Goal: Task Accomplishment & Management: Manage account settings

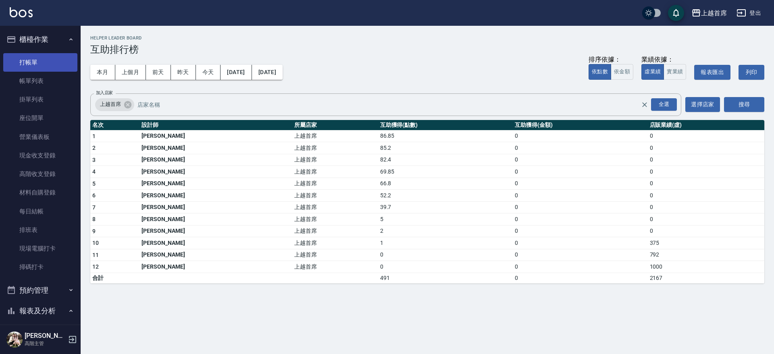
click at [31, 64] on link "打帳單" at bounding box center [40, 62] width 74 height 19
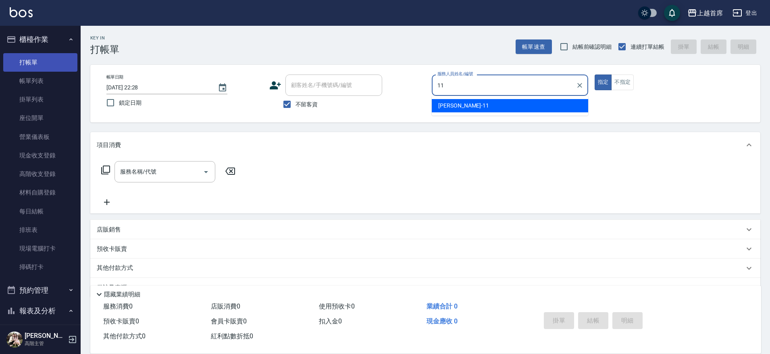
type input "[PERSON_NAME]-11"
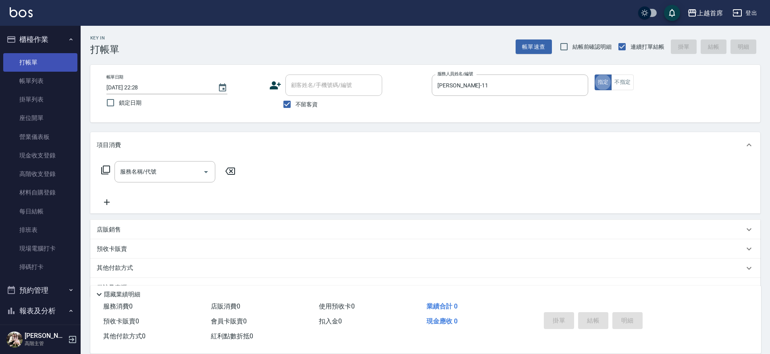
type button "true"
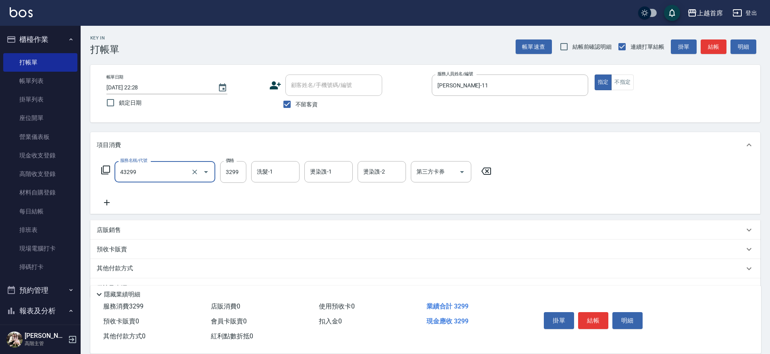
type input "染髮A餐(43299)"
type input "4599"
type input "[PERSON_NAME]-20"
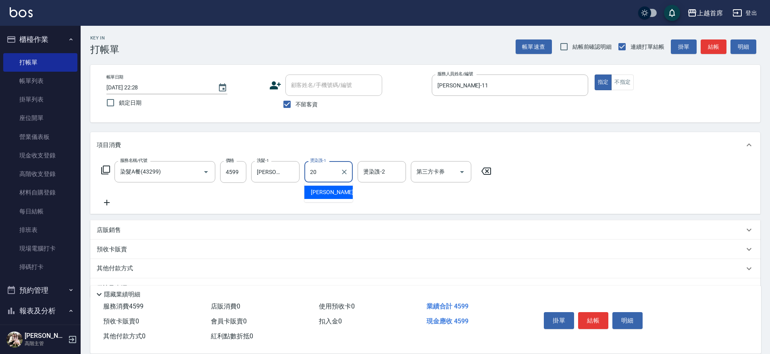
type input "[PERSON_NAME]-20"
type input "11"
click at [399, 174] on icon "Clear" at bounding box center [397, 172] width 8 height 8
click at [448, 208] on div "服務名稱/代號 染髮A餐(43299) 服務名稱/代號 價格 4599 價格 洗髮-1 [PERSON_NAME]-20 洗髮-1 燙染謢-1 [PERSON…" at bounding box center [425, 186] width 670 height 56
click at [595, 316] on button "結帳" at bounding box center [593, 320] width 30 height 17
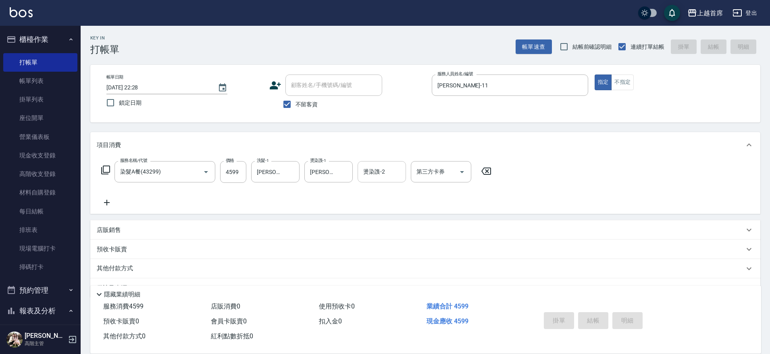
type input "[DATE] 22:29"
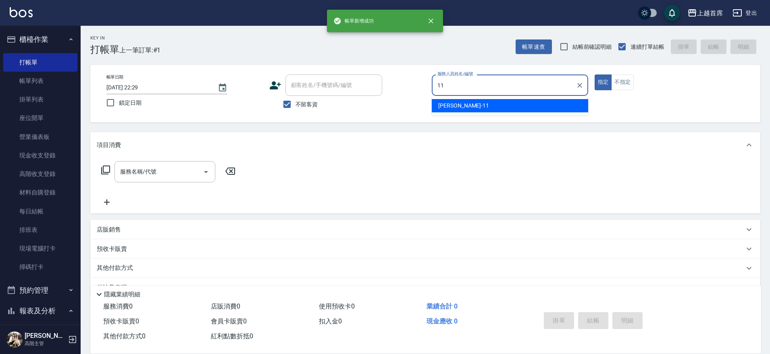
type input "[PERSON_NAME]-11"
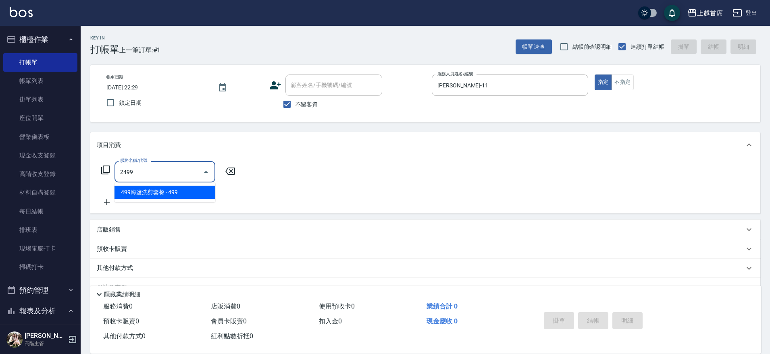
type input "499海鹽洗剪套餐(2499)"
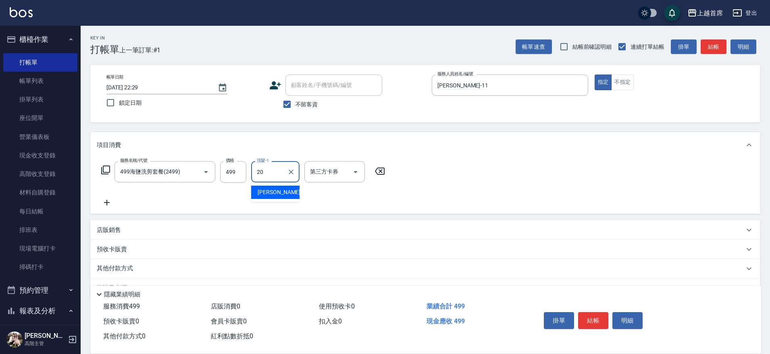
type input "[PERSON_NAME]-20"
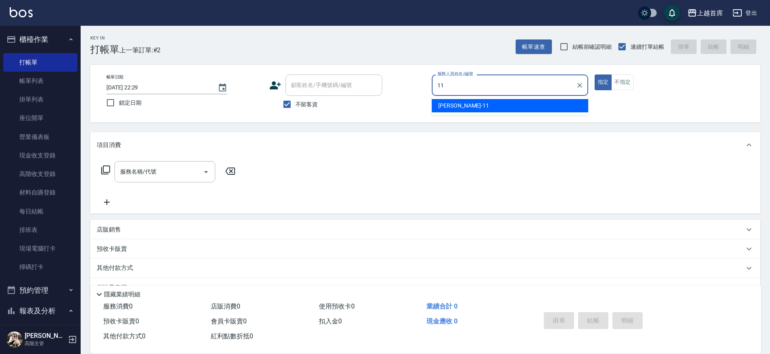
type input "[PERSON_NAME]-11"
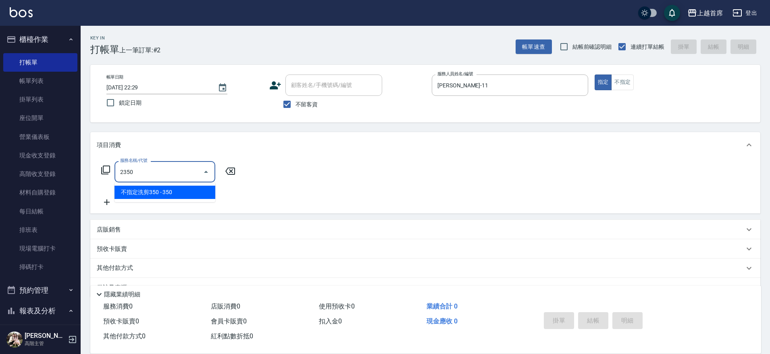
type input "不指定洗剪350(2350)"
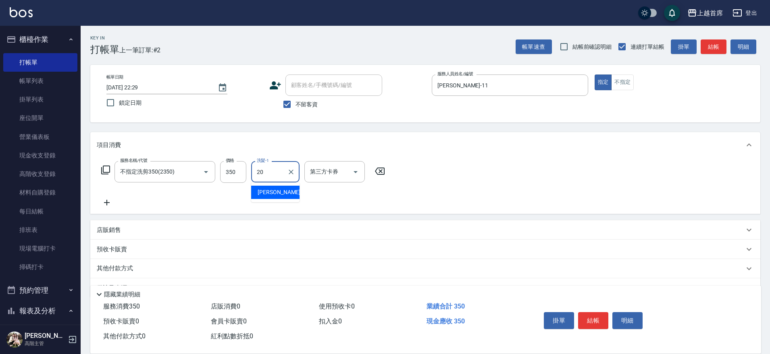
type input "[PERSON_NAME]-20"
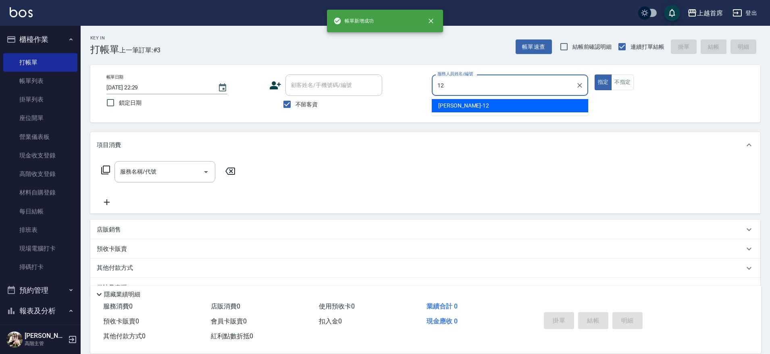
type input "[PERSON_NAME]-12"
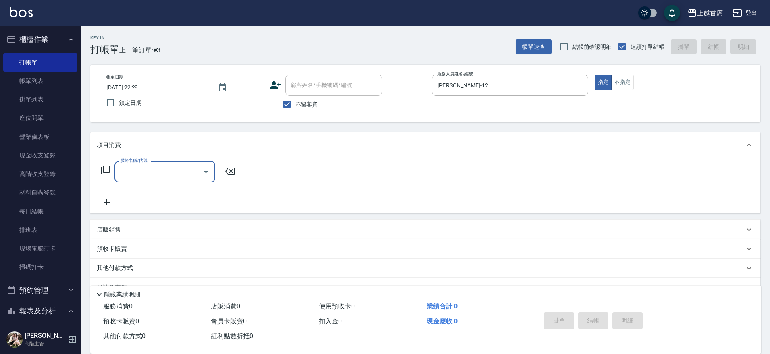
click at [203, 172] on icon "Open" at bounding box center [206, 172] width 10 height 10
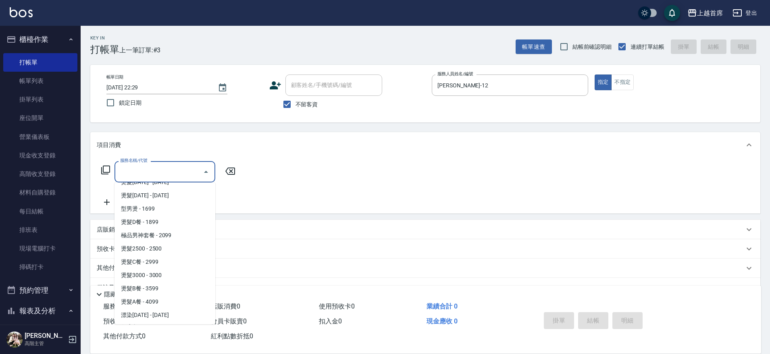
scroll to position [604, 0]
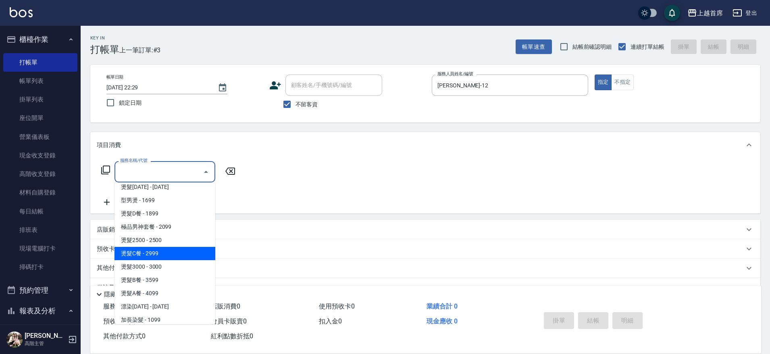
click at [181, 254] on span "燙髮C餐 - 2999" at bounding box center [164, 253] width 101 height 13
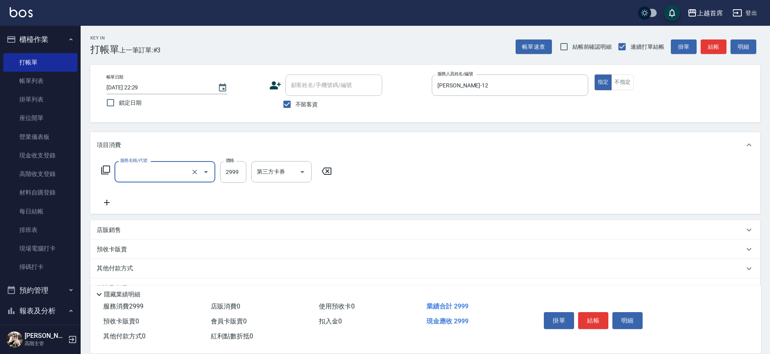
type input "燙髮C餐(32999)"
click at [238, 175] on input "2999" at bounding box center [233, 172] width 26 height 22
type input "2799"
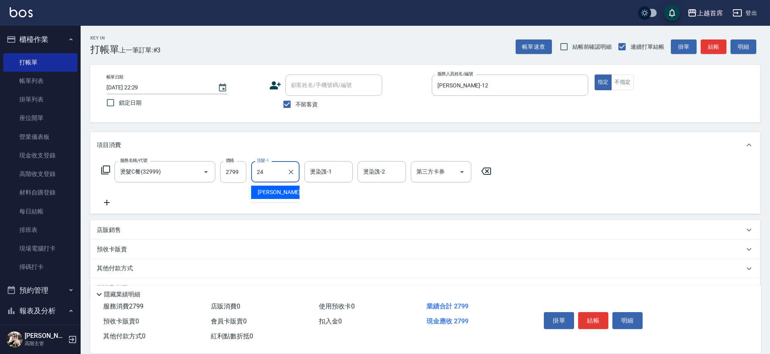
type input "[PERSON_NAME]-24"
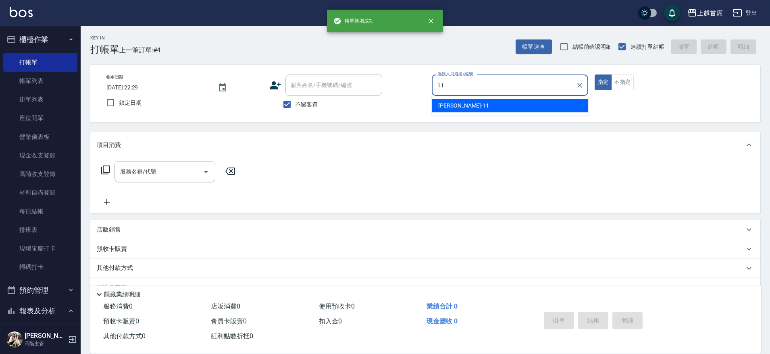
type input "[PERSON_NAME]-11"
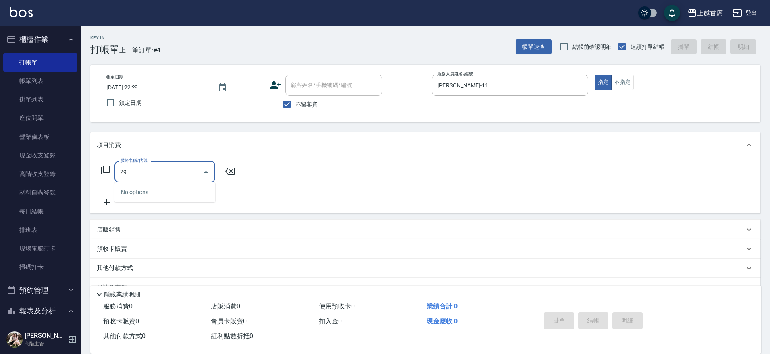
type input "2"
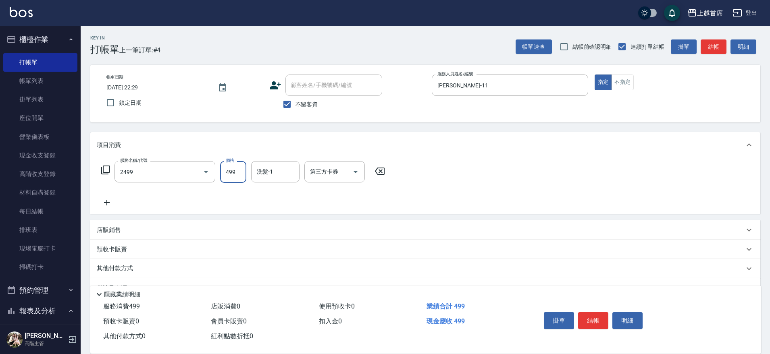
type input "499海鹽洗剪套餐(2499)"
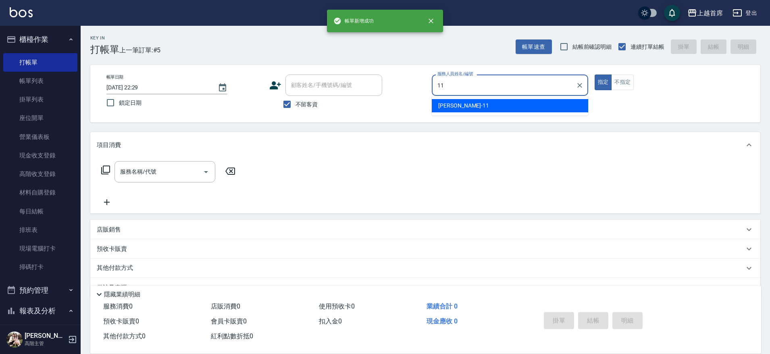
type input "[PERSON_NAME]-11"
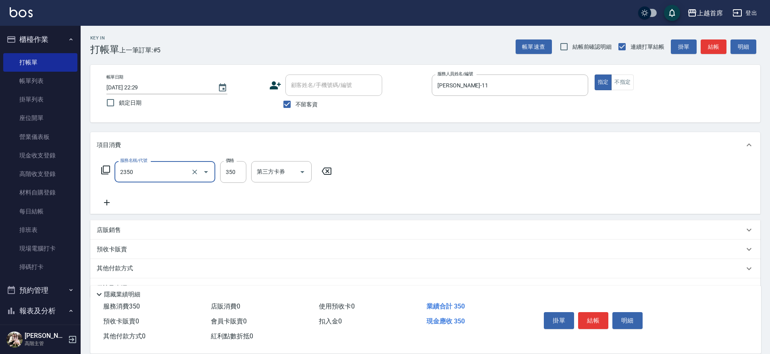
type input "不指定洗剪350(2350)"
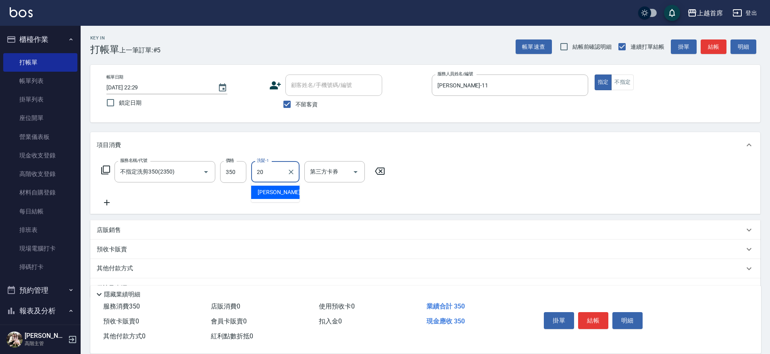
type input "[PERSON_NAME]-20"
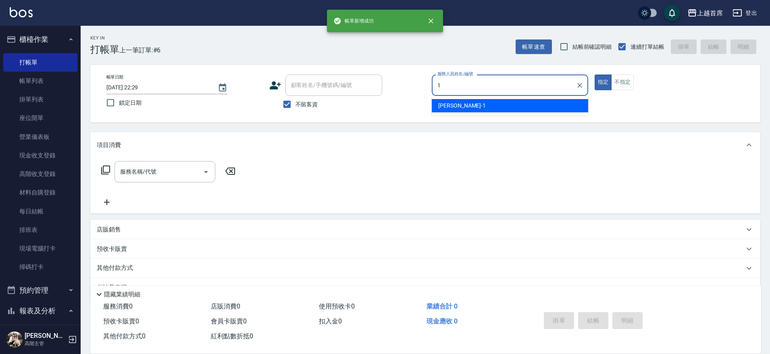
type input "[PERSON_NAME]-1"
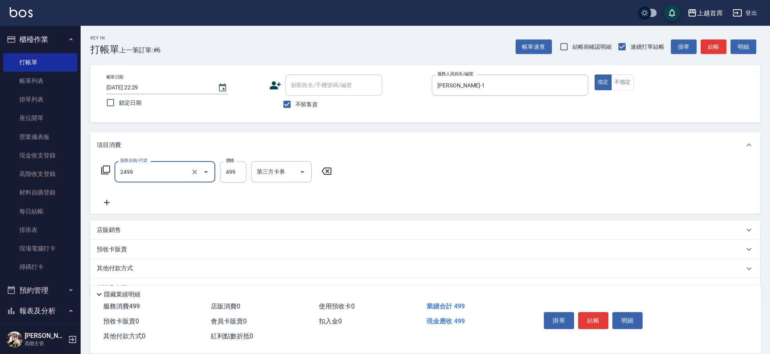
type input "499海鹽洗剪套餐(2499)"
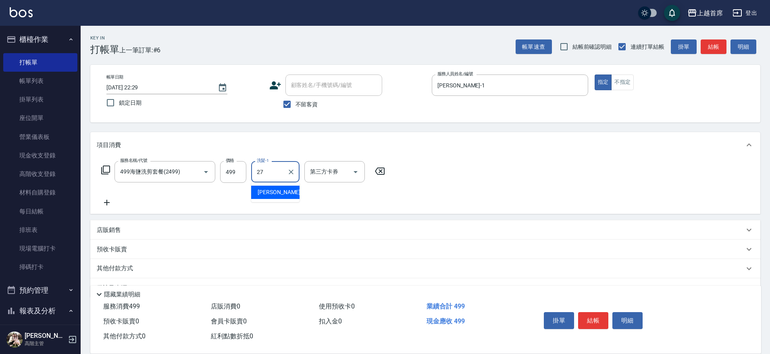
type input "[PERSON_NAME]-27"
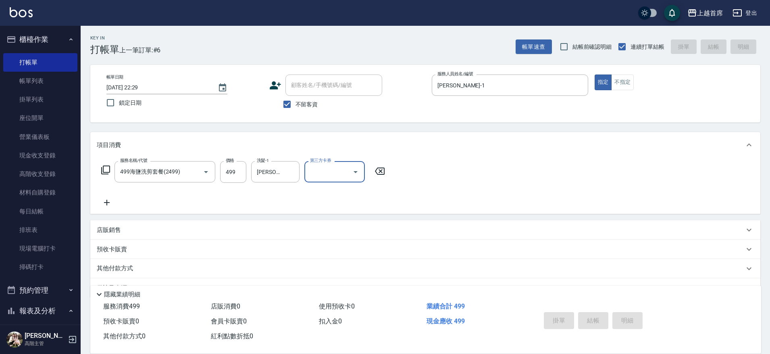
type input "[DATE] 22:30"
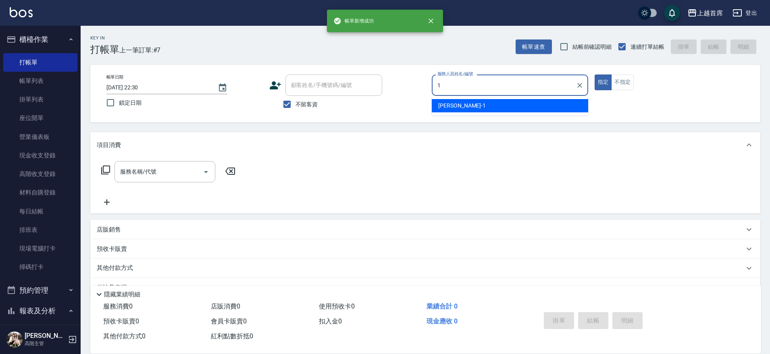
type input "[PERSON_NAME]-1"
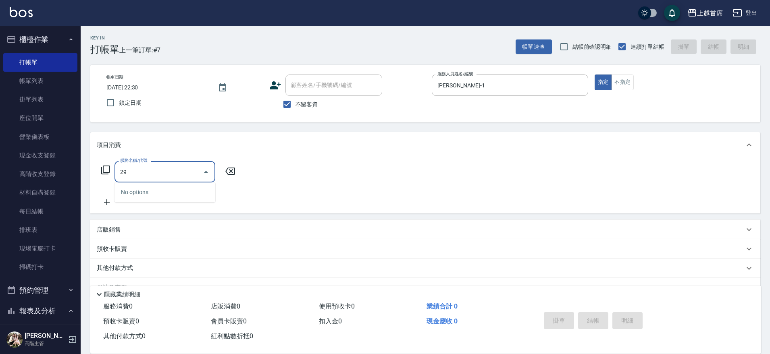
type input "2"
type input "spa精油洗剪套餐999(2999)"
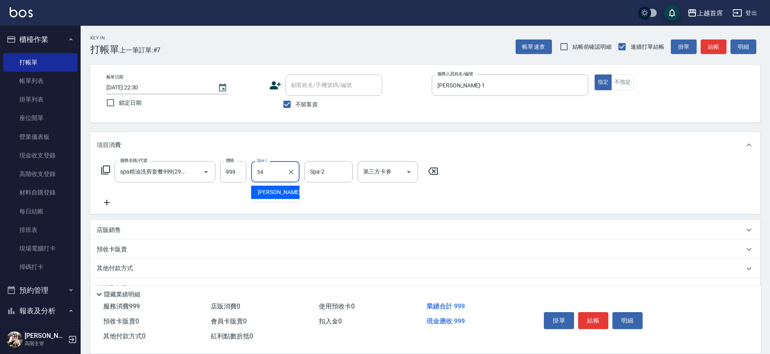
type input "[PERSON_NAME]-34"
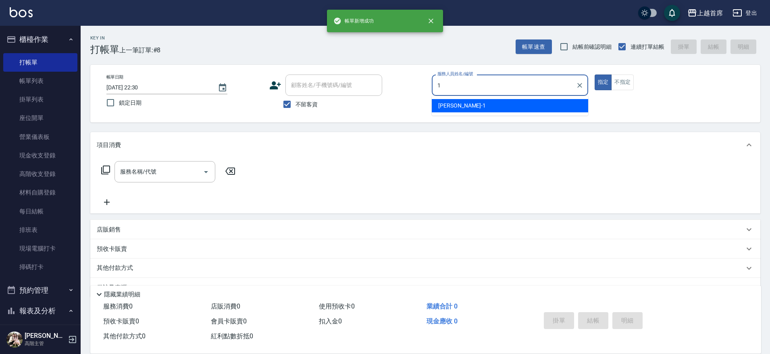
type input "[PERSON_NAME]-1"
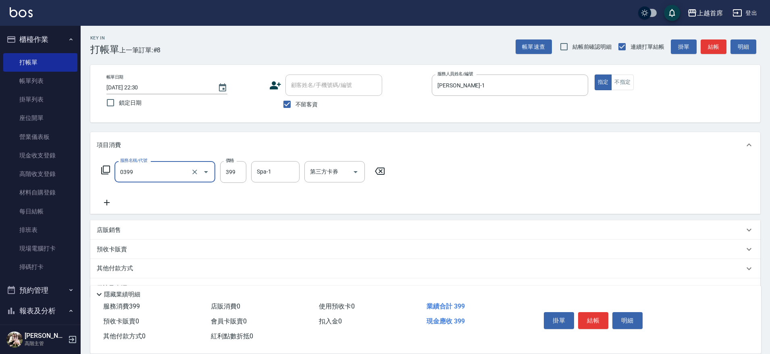
type input "海鹽洗髮(0399)"
type input "[PERSON_NAME]-27"
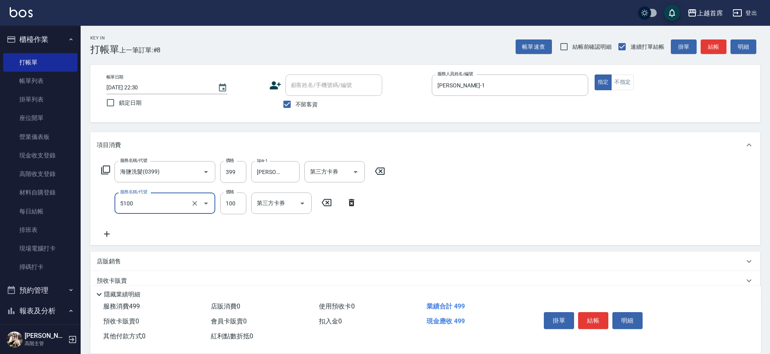
type input "精油(長)(5100)"
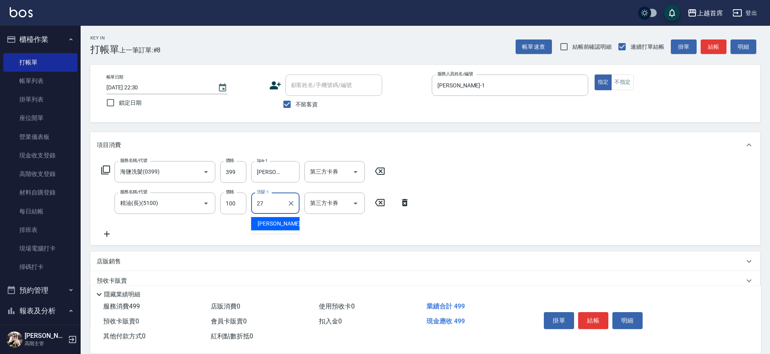
type input "[PERSON_NAME]-27"
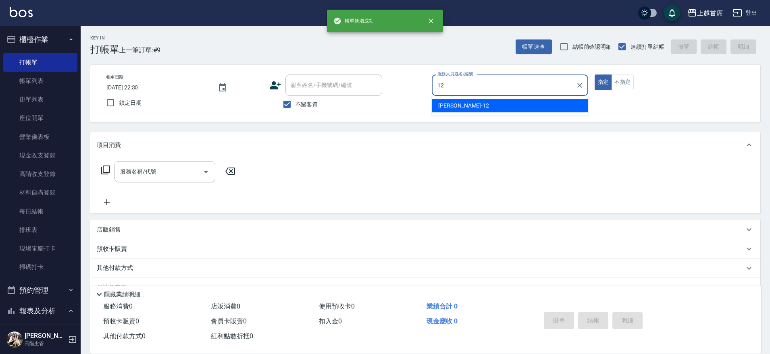
type input "[PERSON_NAME]-12"
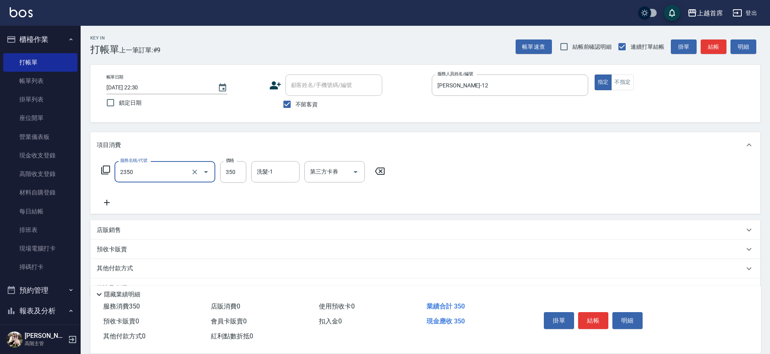
type input "不指定洗剪350(2350)"
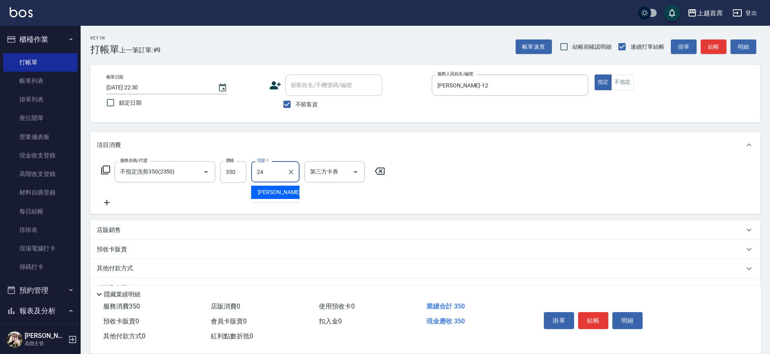
type input "[PERSON_NAME]-24"
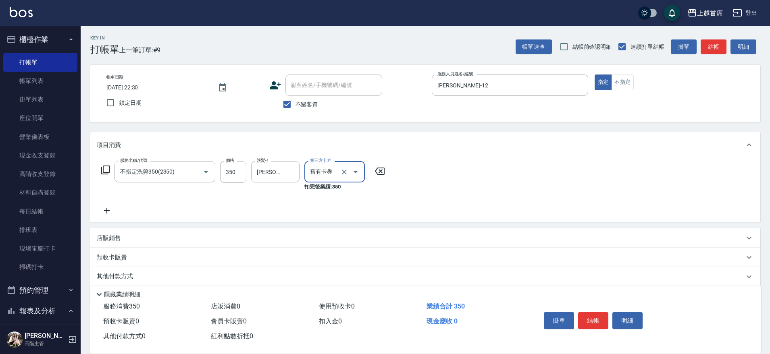
type input "舊有卡券"
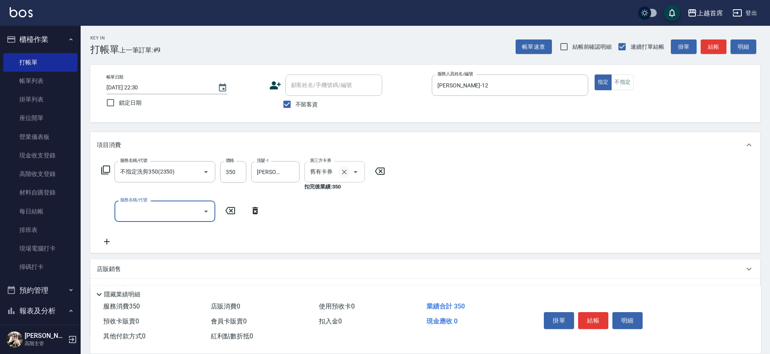
click at [343, 169] on icon "Clear" at bounding box center [344, 172] width 8 height 8
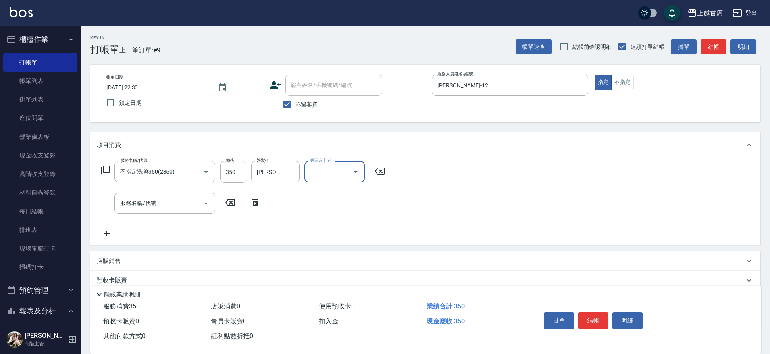
click at [401, 206] on div "服務名稱/代號 不指定洗剪350(2350) 服務名稱/代號 價格 350 價格 洗髮-1 [PERSON_NAME]-24 洗髮-1 第三方卡券 第三方卡券…" at bounding box center [425, 201] width 670 height 87
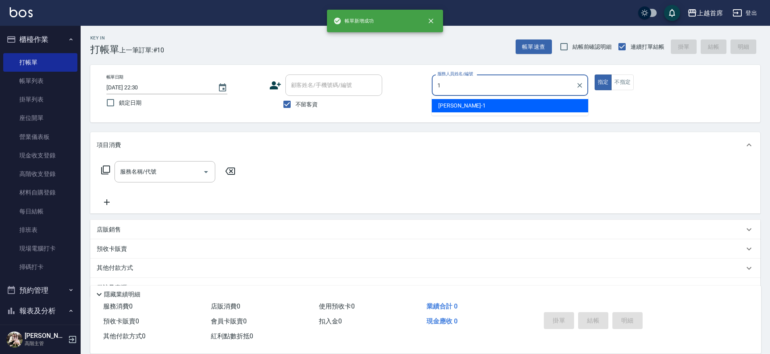
type input "[PERSON_NAME]-1"
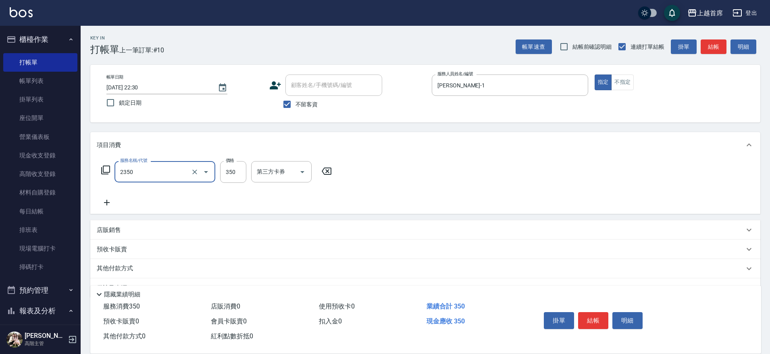
type input "不指定洗剪350(2350)"
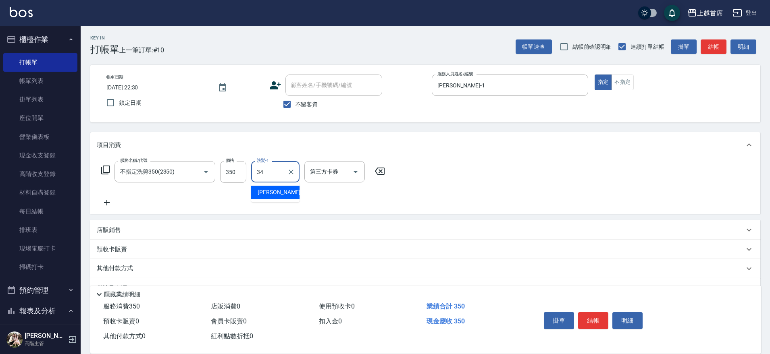
type input "[PERSON_NAME]-34"
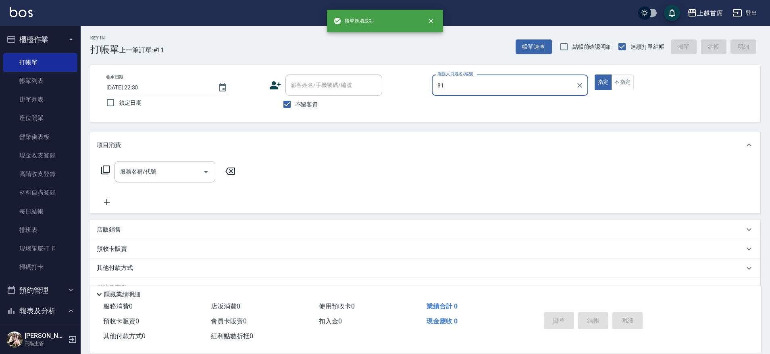
type input "8"
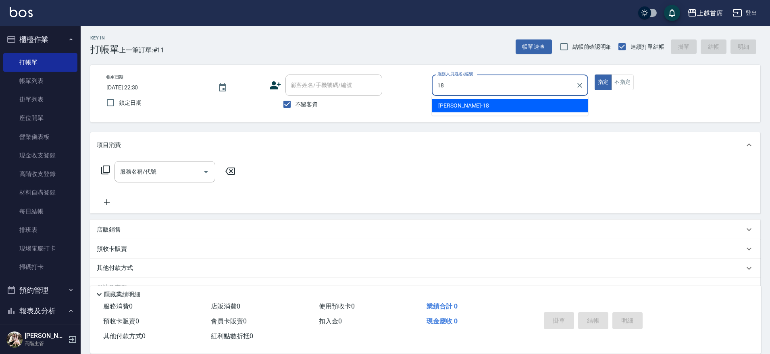
type input "Linda-18"
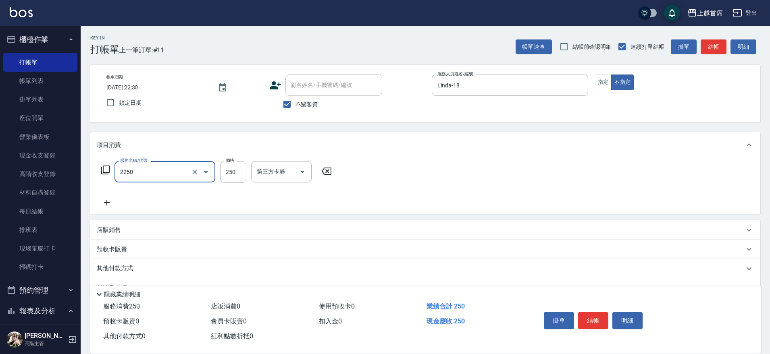
type input "單剪不指定250(2250)"
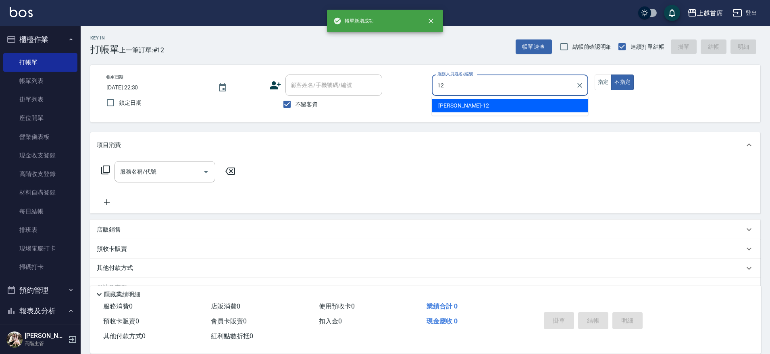
type input "[PERSON_NAME]-12"
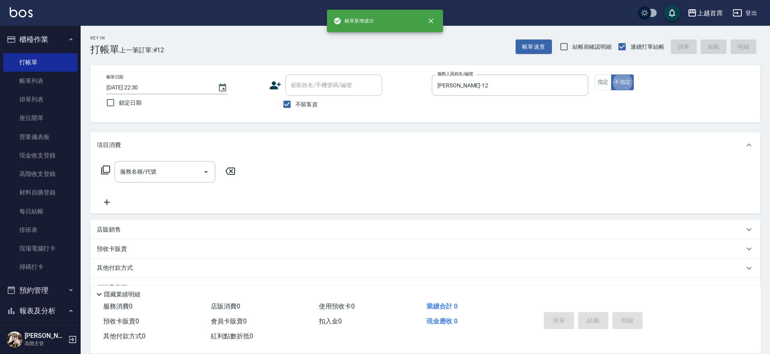
type button "false"
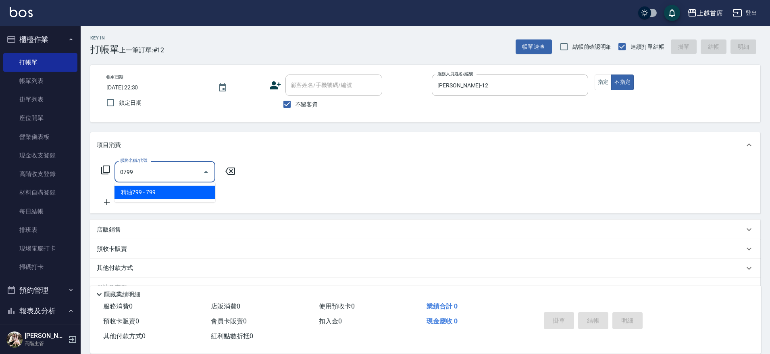
type input "精油799(0799)"
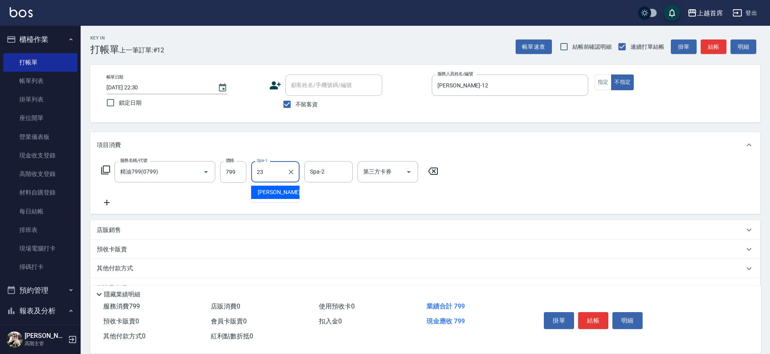
type input "[PERSON_NAME]-23"
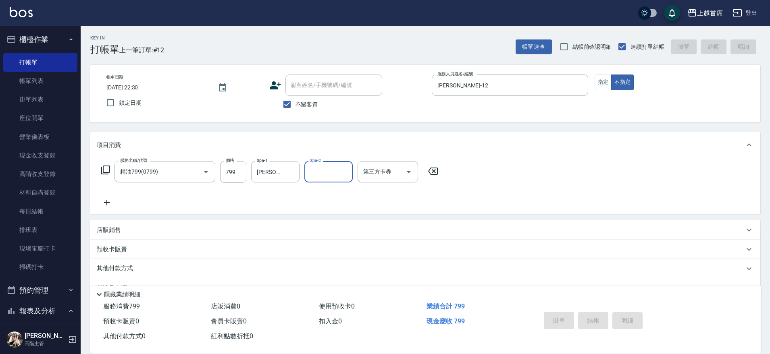
type input "[DATE] 22:31"
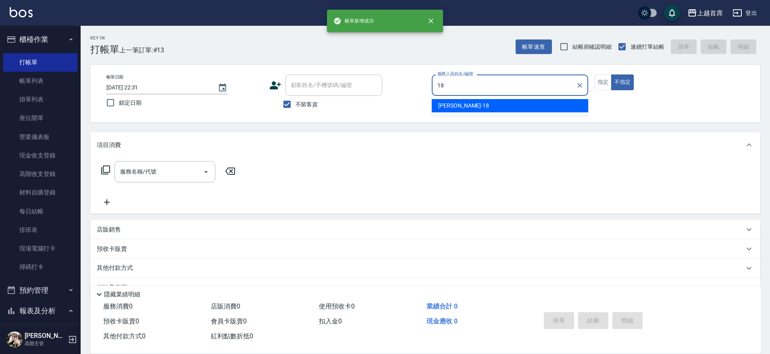
type input "Linda-18"
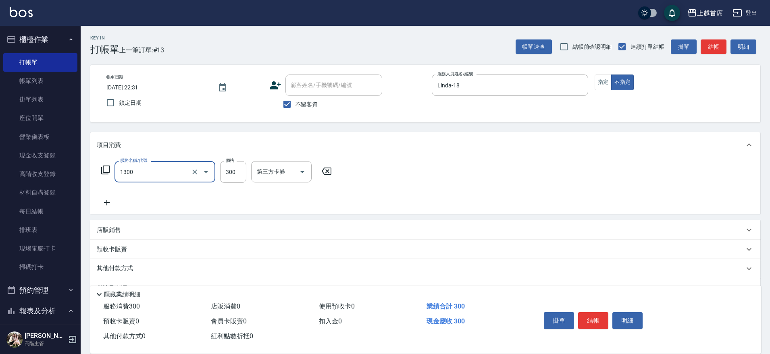
type input "洗髮(1300)"
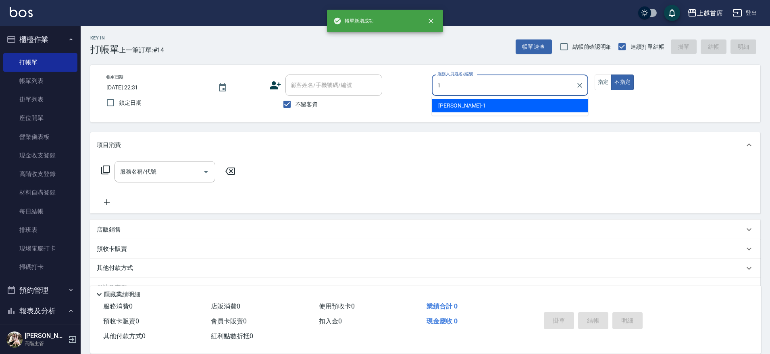
type input "[PERSON_NAME]-1"
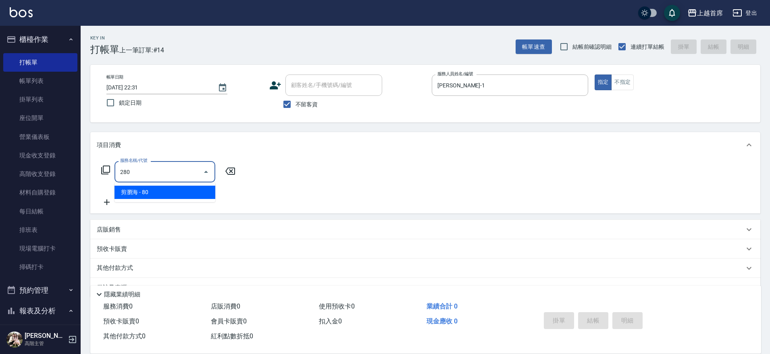
type input "剪瀏海(280)"
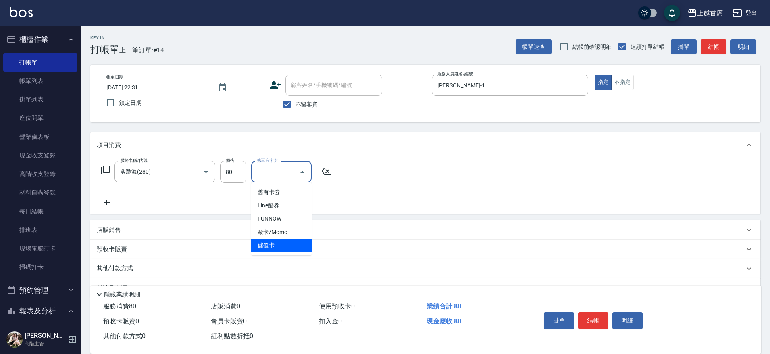
type input "儲值卡"
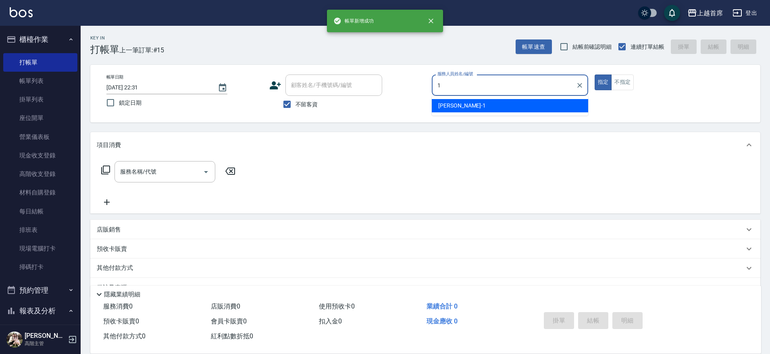
type input "[PERSON_NAME]-1"
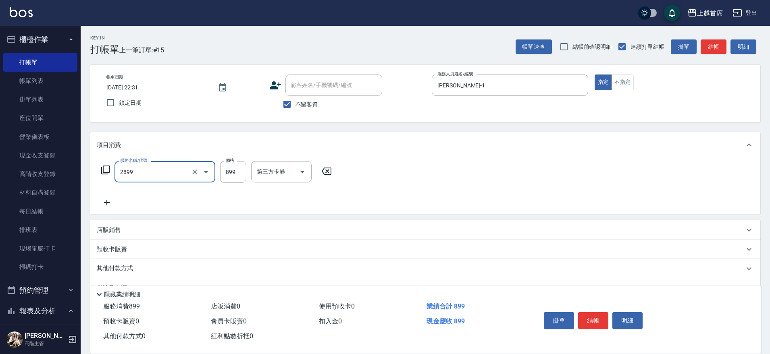
type input "899洗剪去角質套餐(2899)"
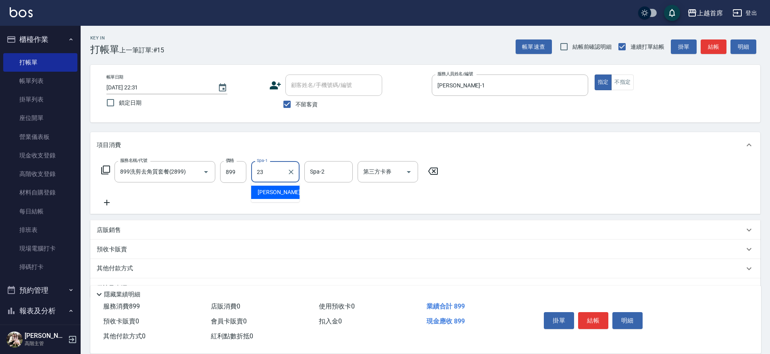
type input "[PERSON_NAME]-23"
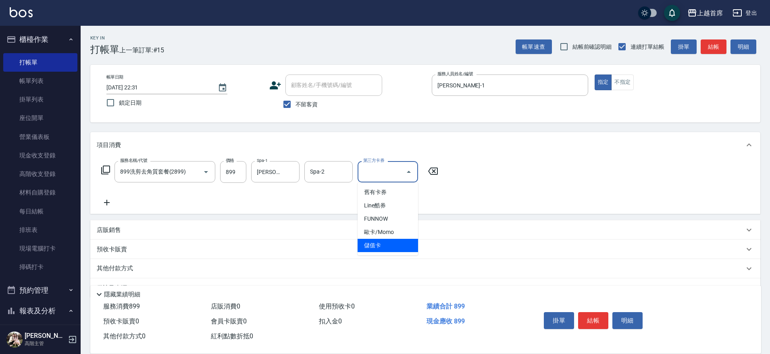
type input "儲值卡"
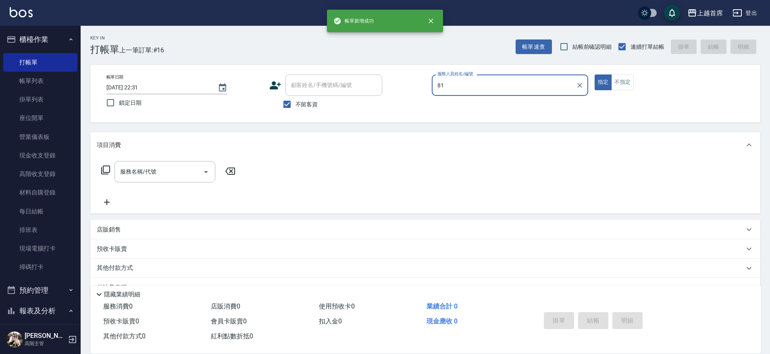
type input "8"
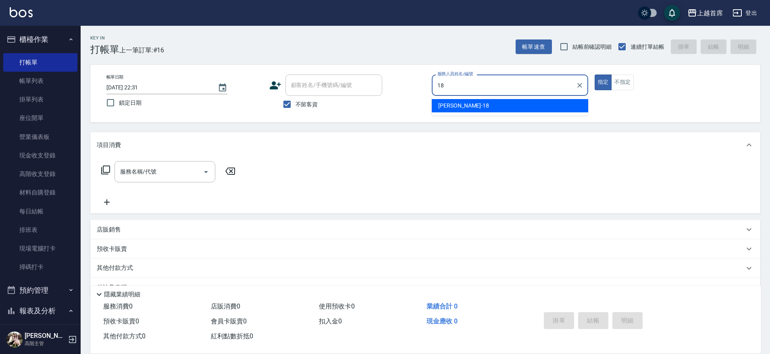
type input "Linda-18"
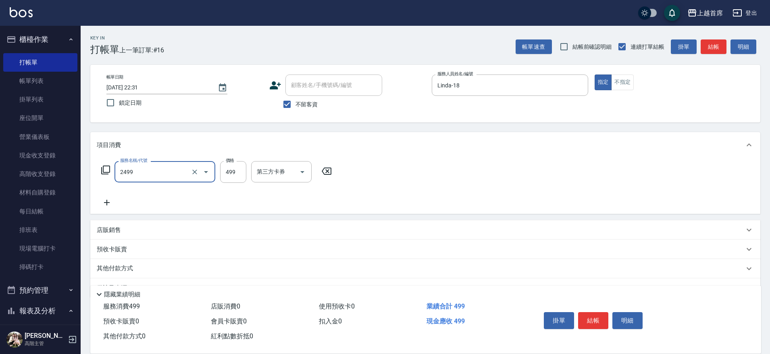
type input "499海鹽洗剪套餐(2499)"
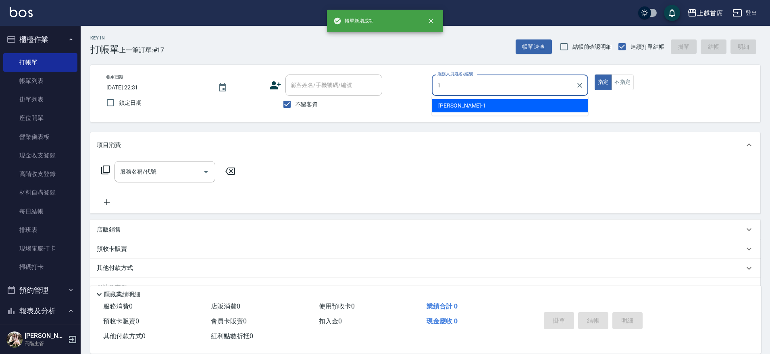
type input "[PERSON_NAME]-1"
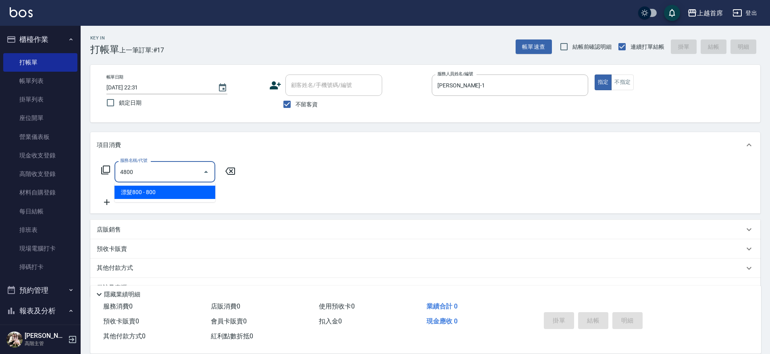
type input "漂髮800(4800)"
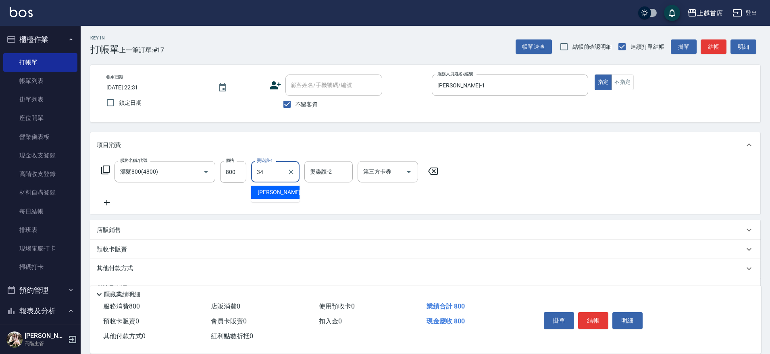
type input "[PERSON_NAME]-34"
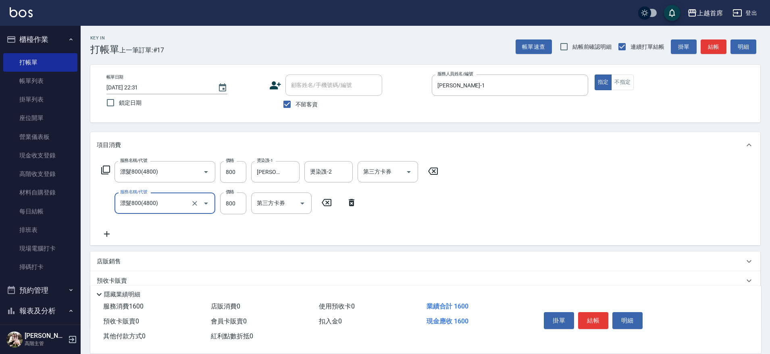
type input "漂髮800(4800)"
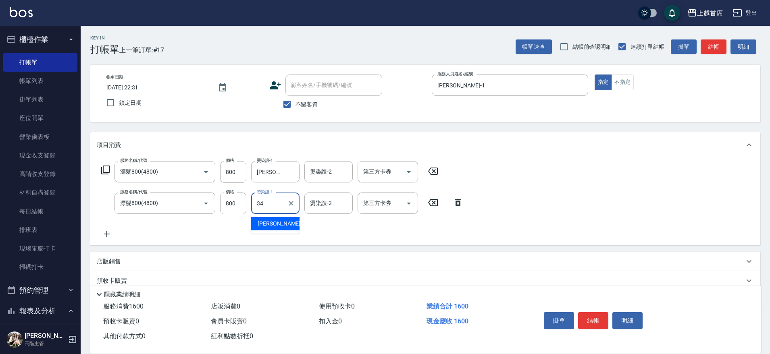
type input "[PERSON_NAME]-34"
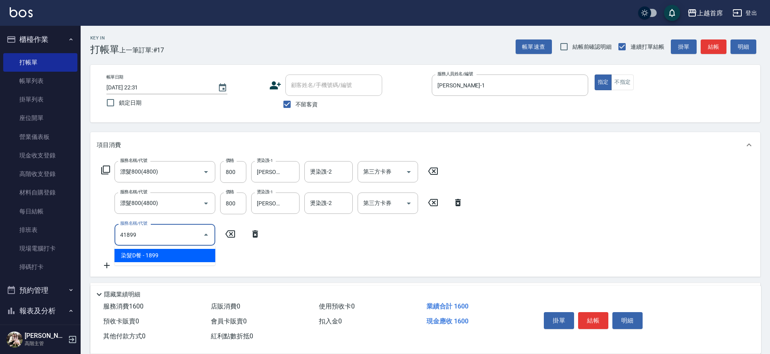
type input "染髮D餐(41899)"
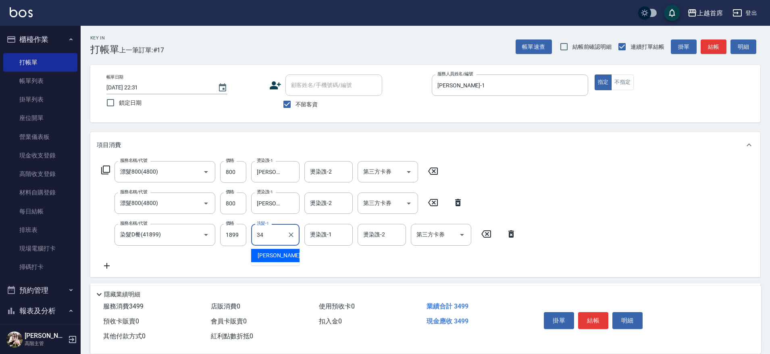
type input "[PERSON_NAME]-34"
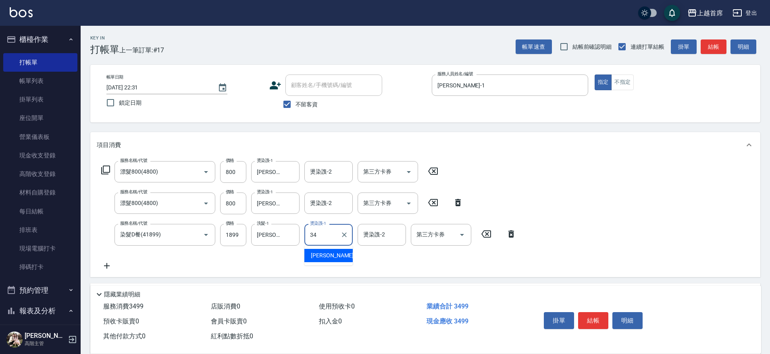
type input "[PERSON_NAME]-34"
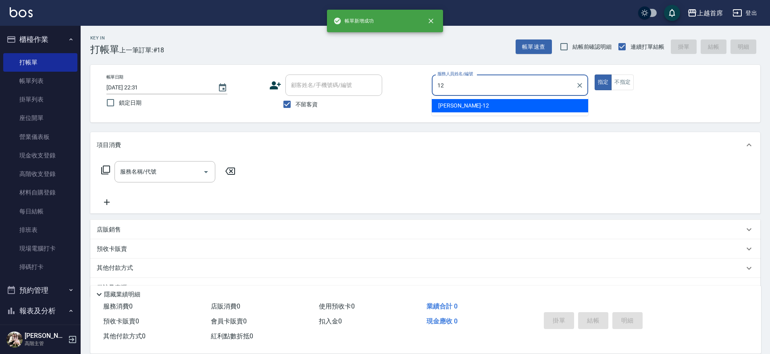
type input "[PERSON_NAME]-12"
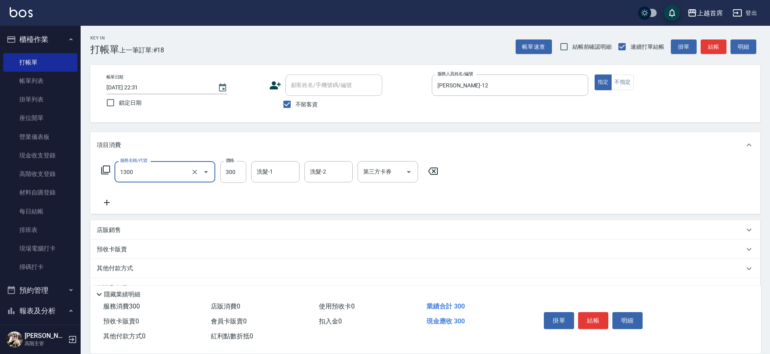
type input "洗髮(1300)"
type input "[PERSON_NAME]-24"
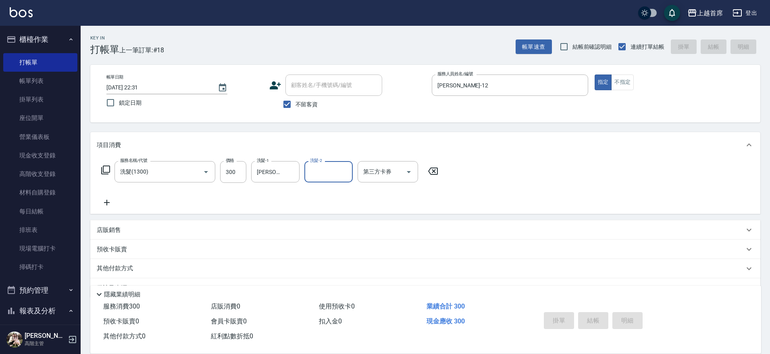
type input "[DATE] 22:32"
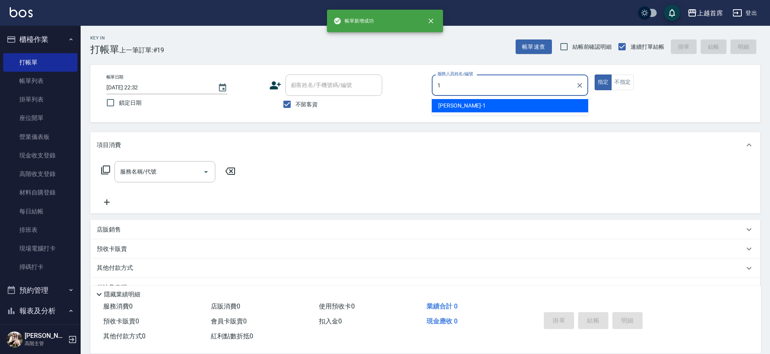
type input "[PERSON_NAME]-1"
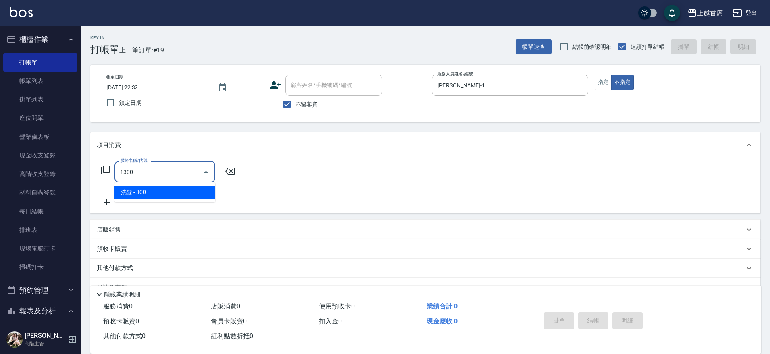
type input "洗髮(1300)"
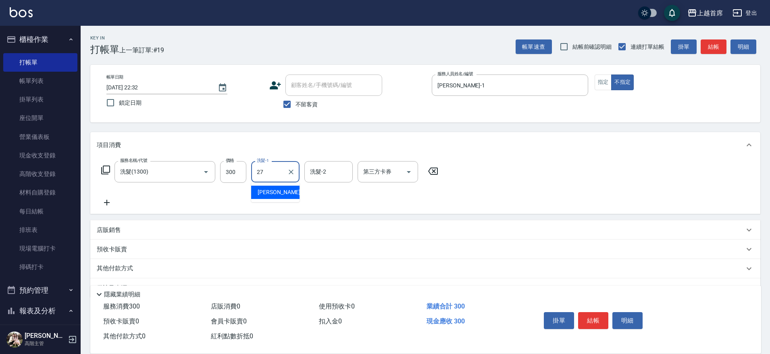
type input "[PERSON_NAME]-27"
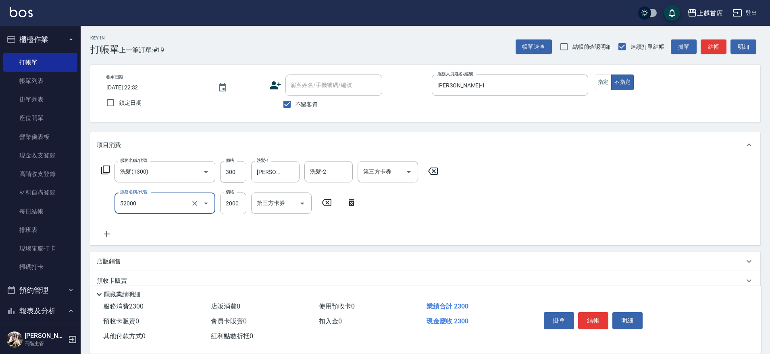
type input "黑耀光護髮(52000)"
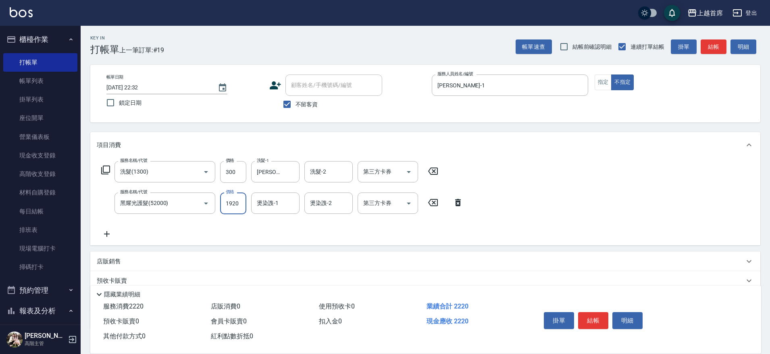
type input "1920"
type input "[PERSON_NAME]-27"
click at [237, 202] on input "1920" at bounding box center [233, 204] width 26 height 22
type input "1880"
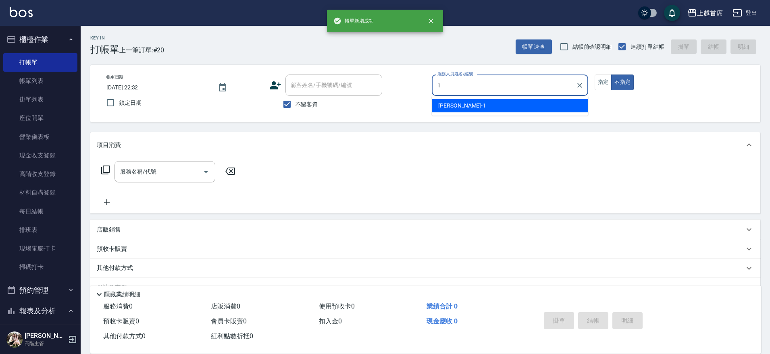
type input "[PERSON_NAME]-1"
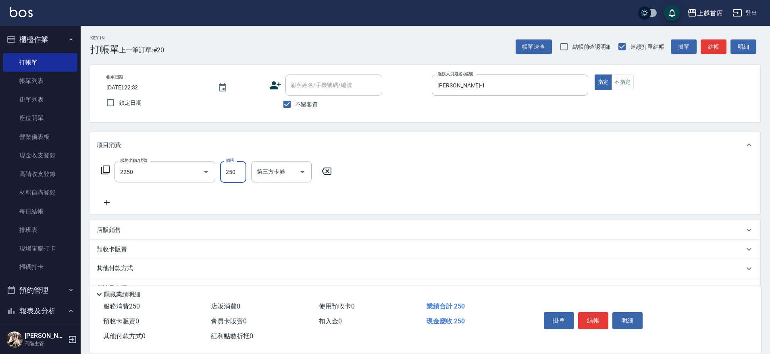
type input "單剪不指定250(2250)"
type input "400"
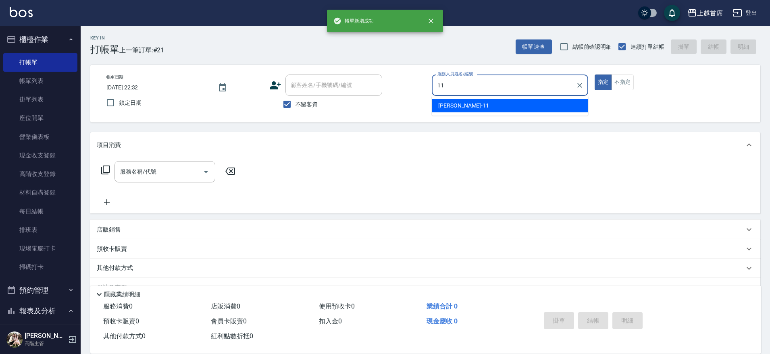
type input "[PERSON_NAME]-11"
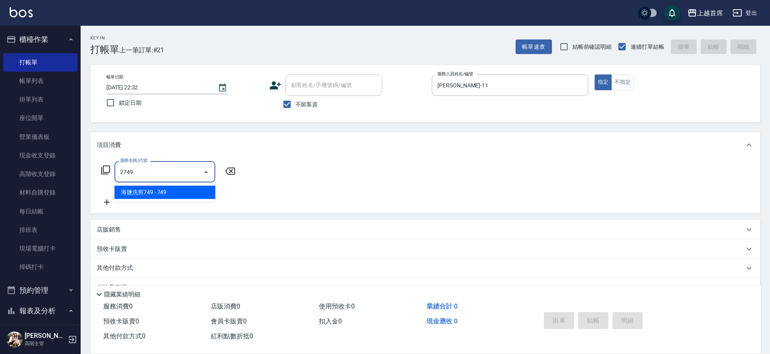
type input "海鹽洗剪749(2749)"
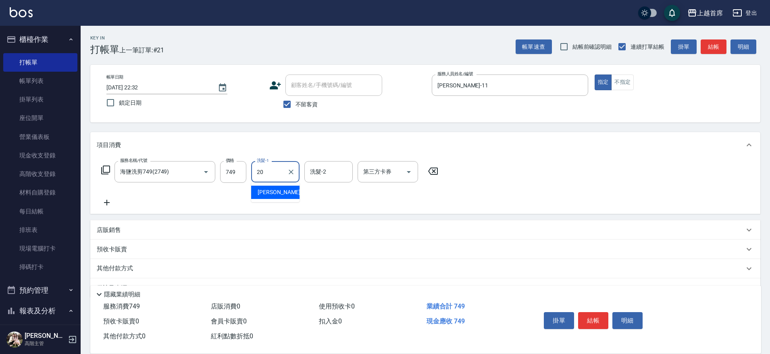
type input "[PERSON_NAME]-20"
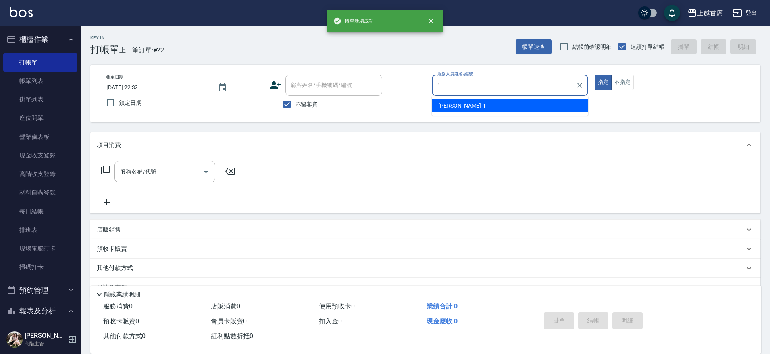
type input "[PERSON_NAME]-1"
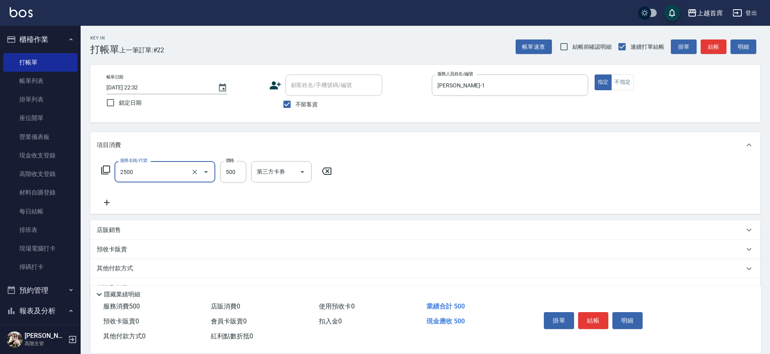
type input "海鹽洗剪500(2500)"
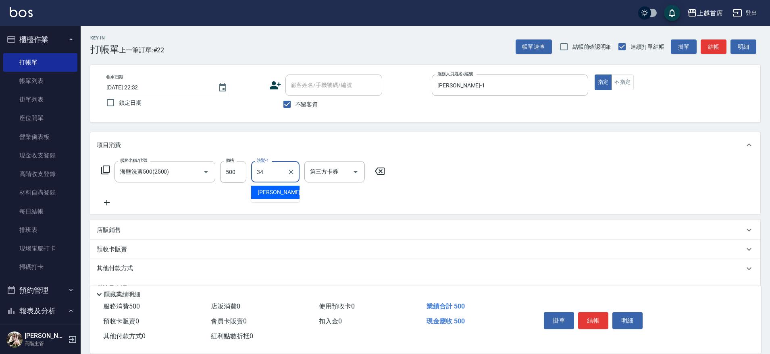
type input "[PERSON_NAME]-34"
click at [133, 229] on div "店販銷售" at bounding box center [420, 230] width 647 height 8
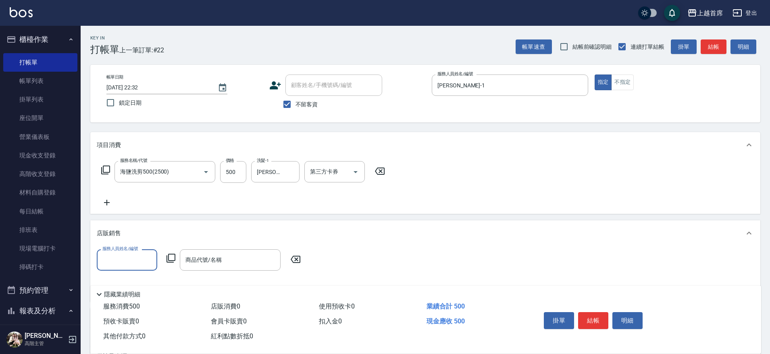
scroll to position [0, 0]
click at [131, 255] on input "服務人員姓名/編號" at bounding box center [126, 260] width 53 height 14
type input "3"
type input "[PERSON_NAME]-1"
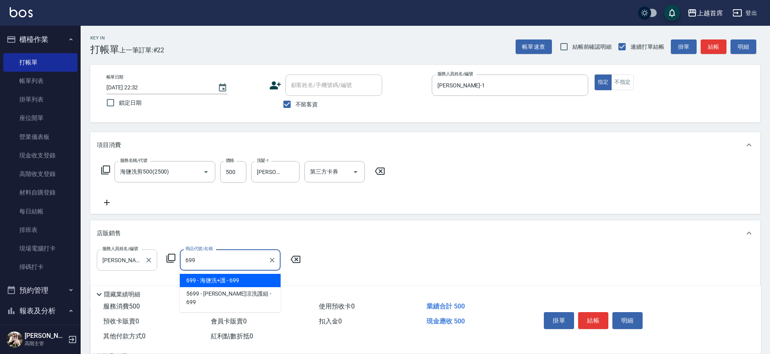
type input "海鹽洗+護"
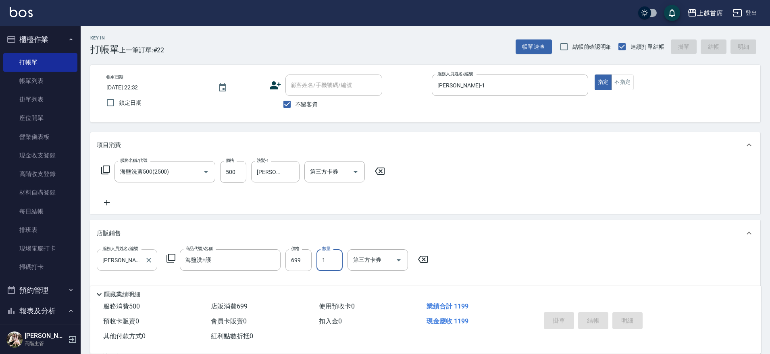
type input "[DATE] 22:33"
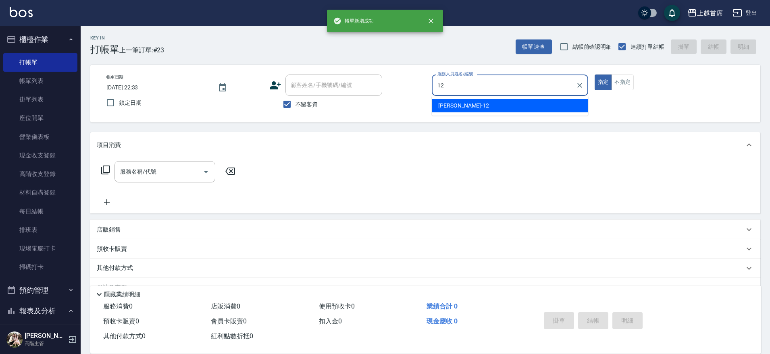
type input "[PERSON_NAME]-12"
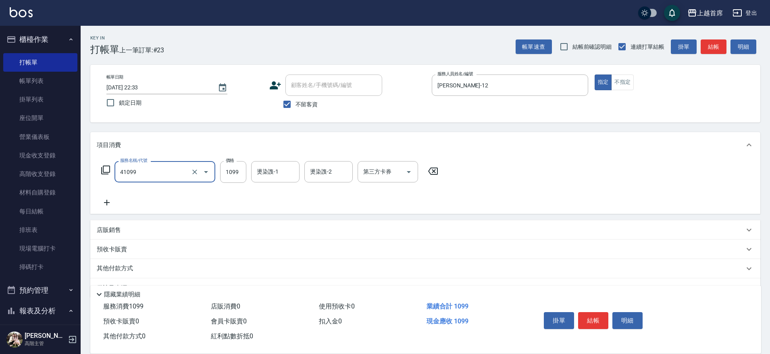
type input "加長染髮(41099)"
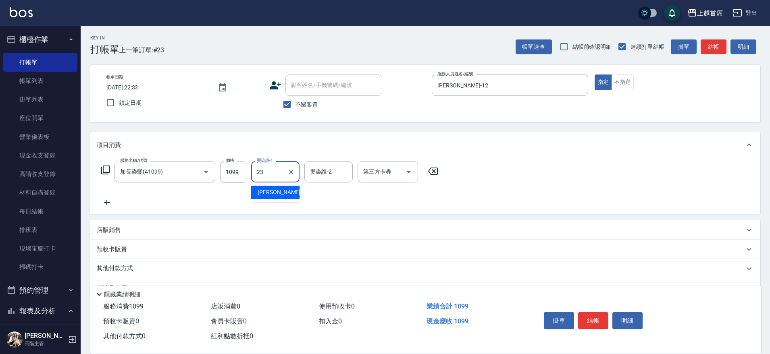
type input "[PERSON_NAME]-23"
click at [236, 170] on input "1099" at bounding box center [233, 172] width 26 height 22
type input "1199"
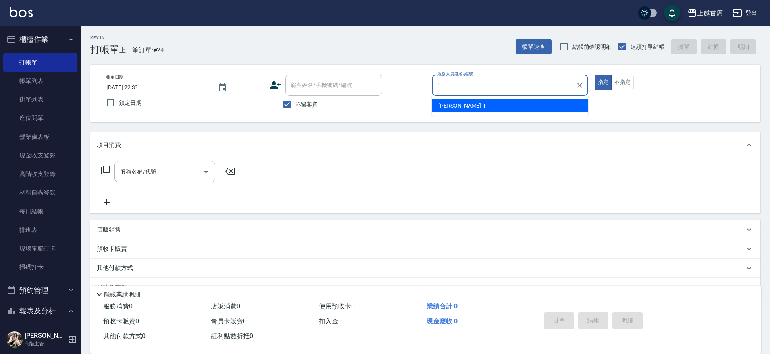
type input "[PERSON_NAME]-1"
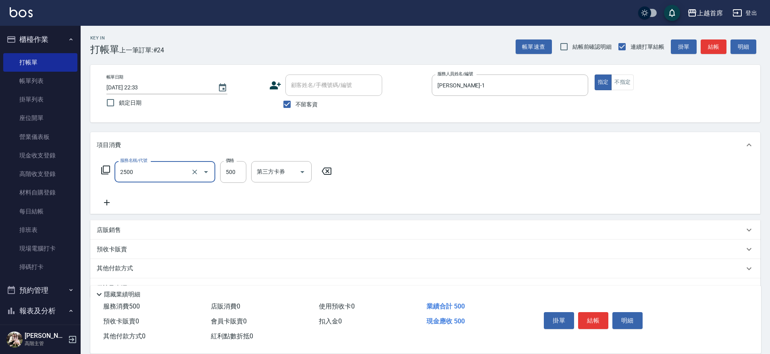
type input "海鹽洗剪500(2500)"
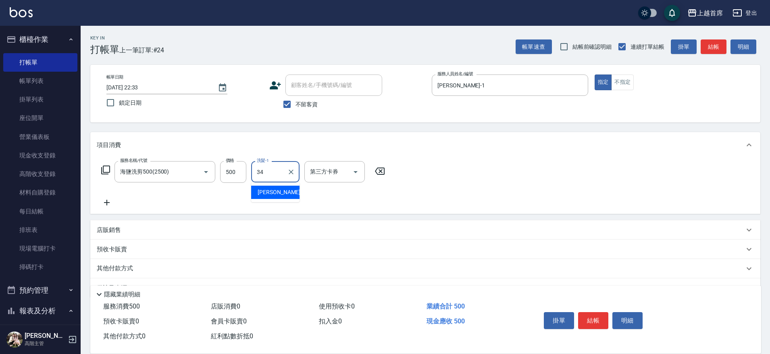
type input "[PERSON_NAME]-34"
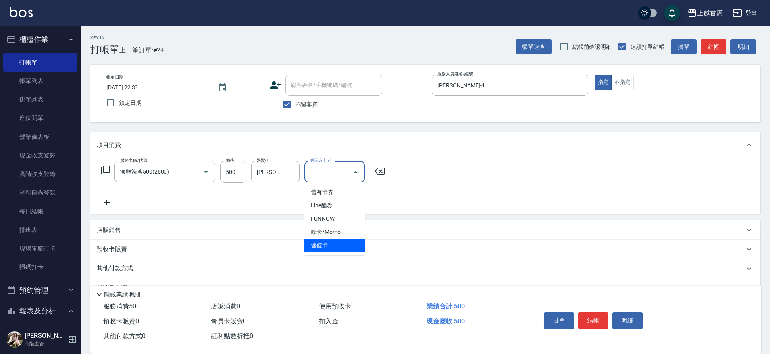
type input "儲值卡"
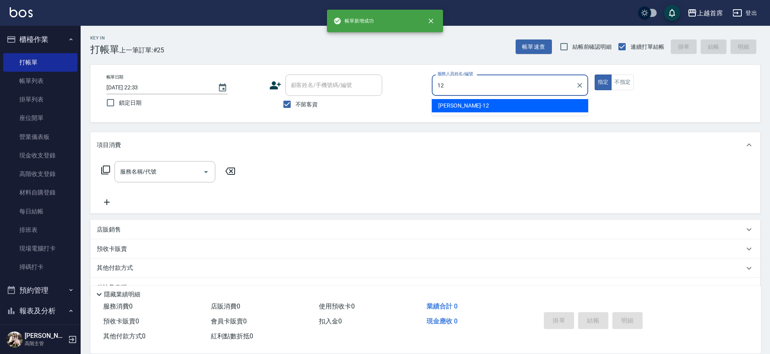
type input "[PERSON_NAME]-12"
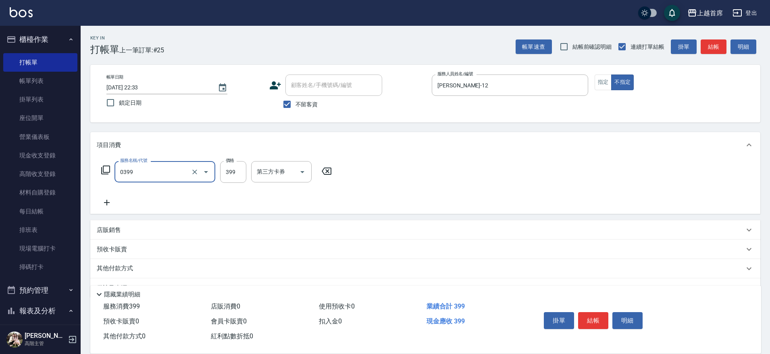
type input "海鹽洗髮(0399)"
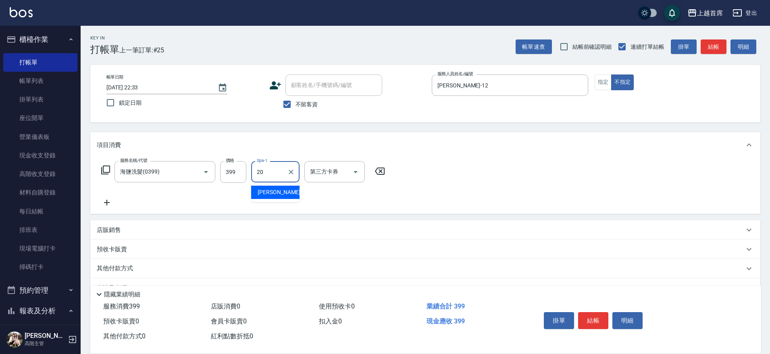
type input "[PERSON_NAME]-20"
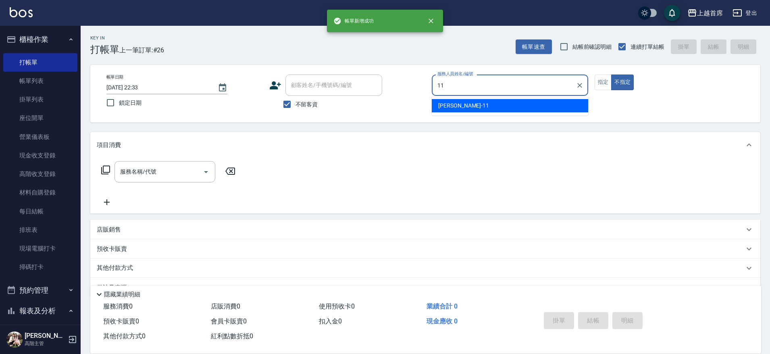
type input "[PERSON_NAME]-11"
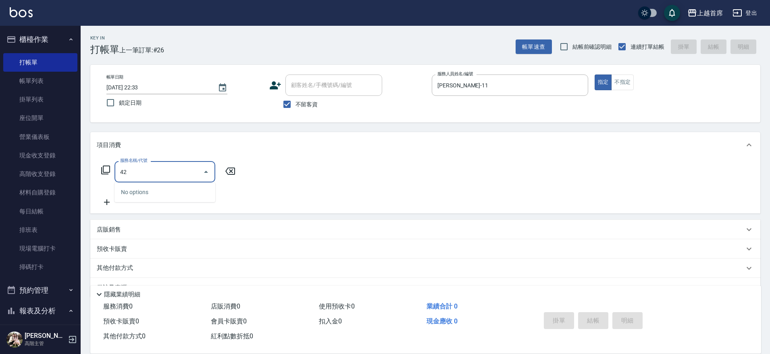
type input "4"
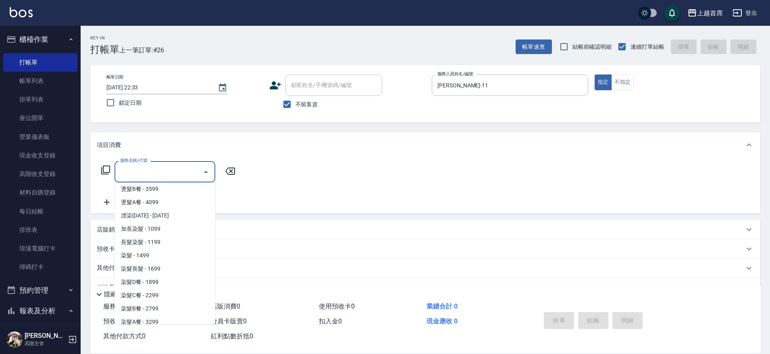
scroll to position [721, 0]
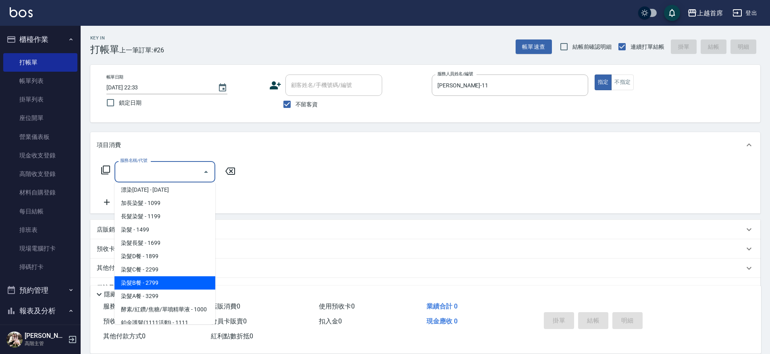
click at [152, 287] on span "染髮B餐 - 2799" at bounding box center [164, 283] width 101 height 13
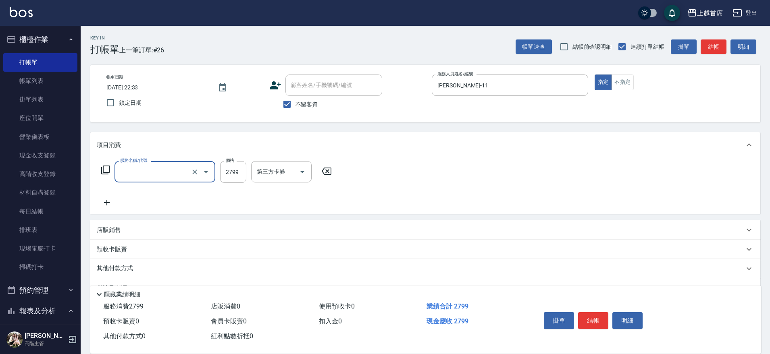
type input "染髮B餐(42799)"
click at [229, 174] on input "2799" at bounding box center [233, 172] width 26 height 22
type input "2699"
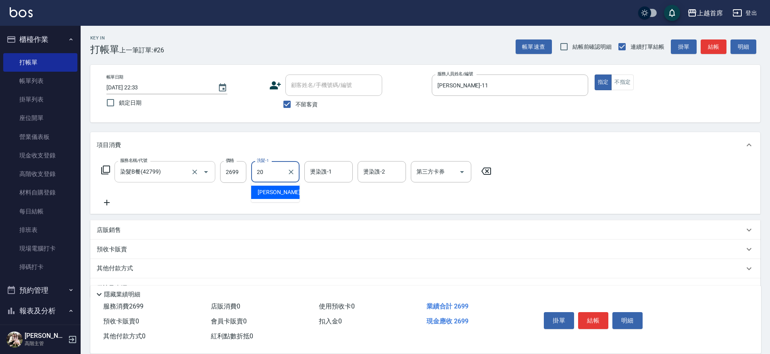
type input "[PERSON_NAME]-20"
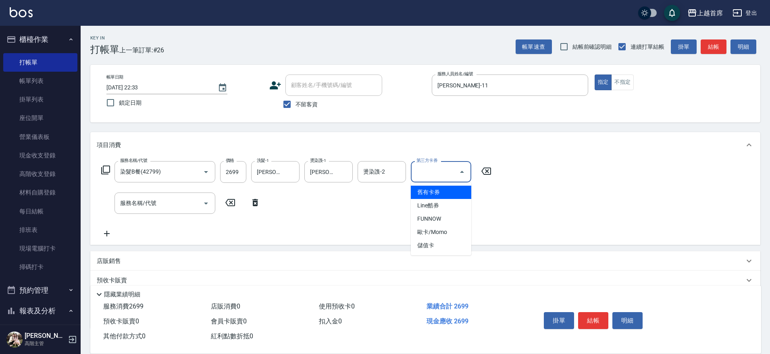
click at [439, 175] on input "第三方卡券" at bounding box center [434, 172] width 41 height 14
click at [436, 241] on span "儲值卡" at bounding box center [441, 245] width 60 height 13
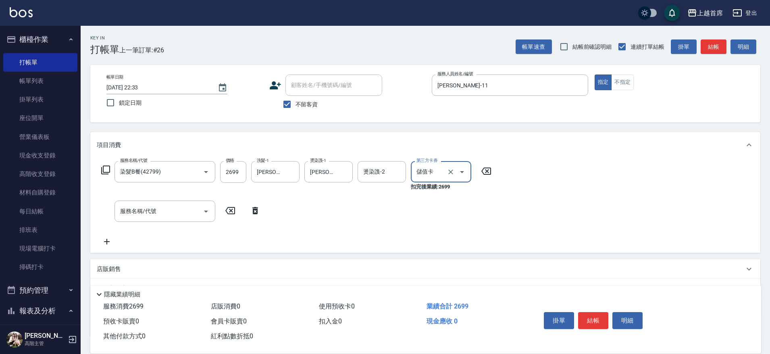
type input "儲值卡"
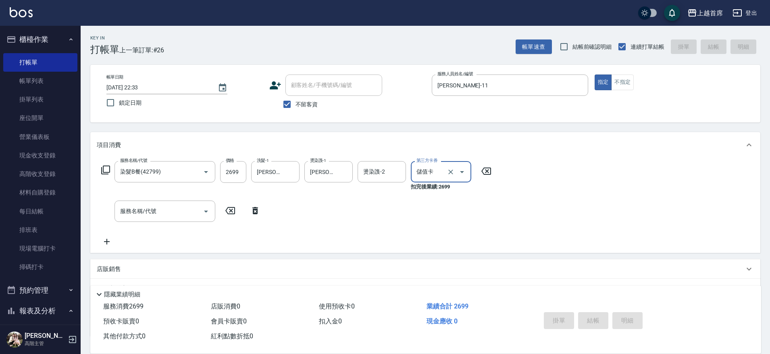
type input "[DATE] 22:34"
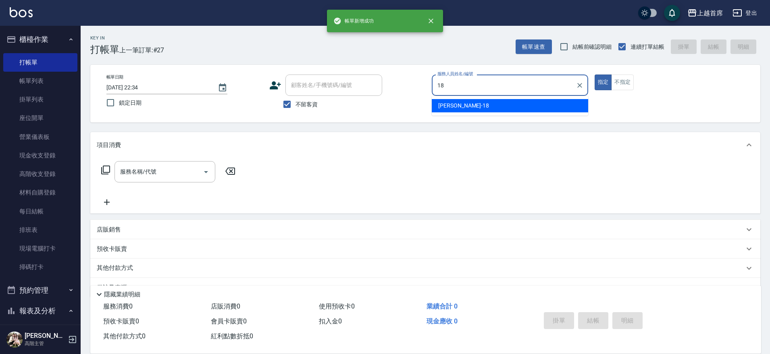
type input "Linda-18"
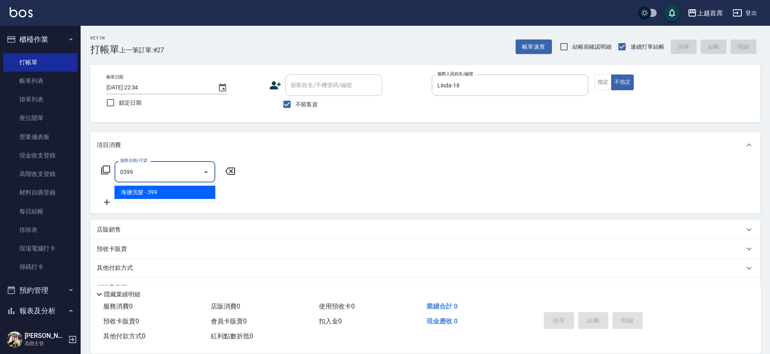
type input "海鹽洗髮(0399)"
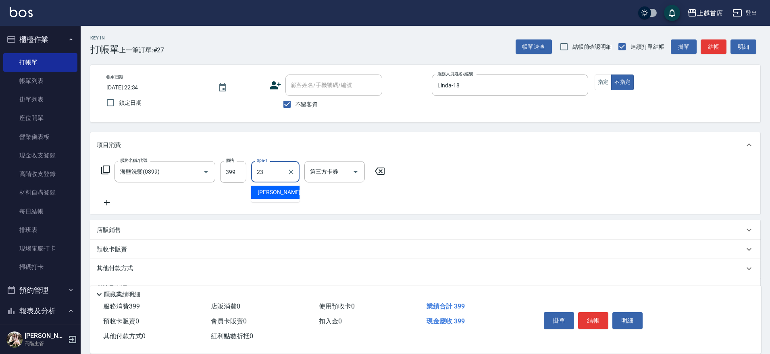
type input "[PERSON_NAME]-23"
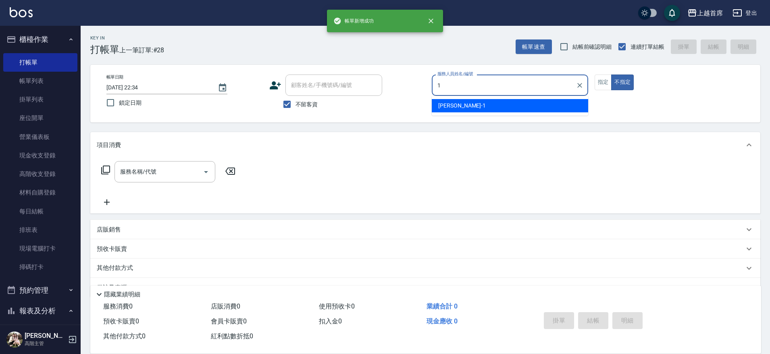
type input "[PERSON_NAME]-1"
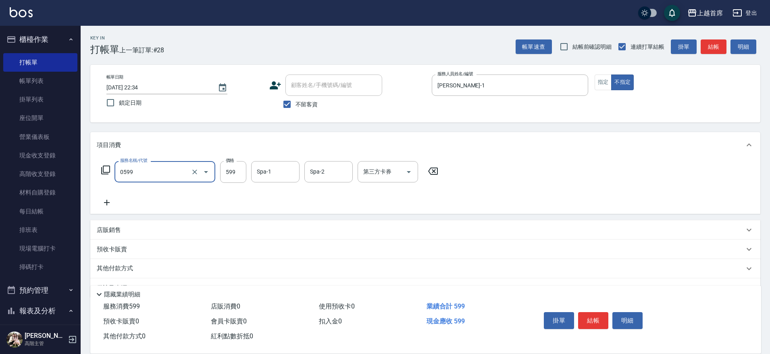
type input "[PERSON_NAME]spa(0599)"
type input "[PERSON_NAME]-34"
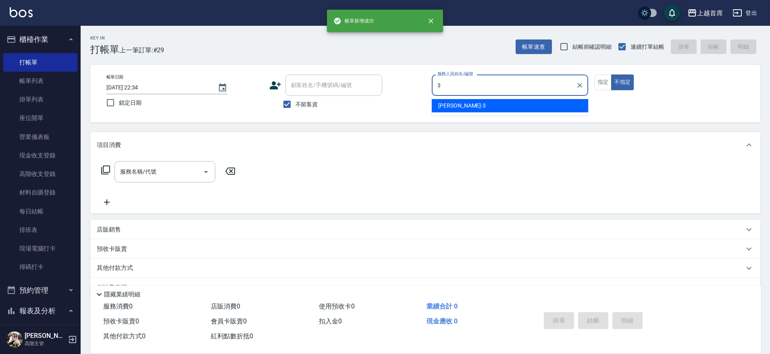
type input "[PERSON_NAME]-3"
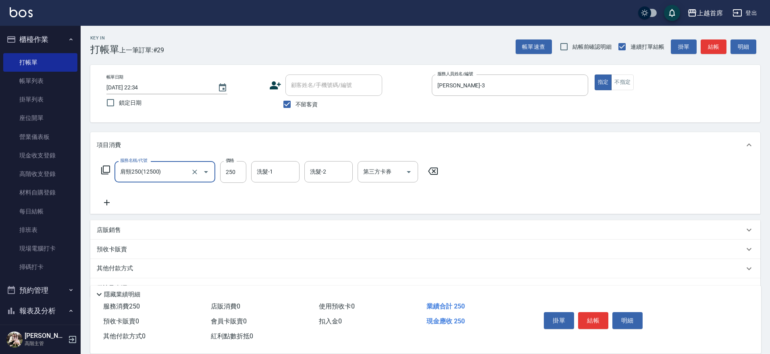
type input "肩頸250(12500)"
type input "[PERSON_NAME]-20"
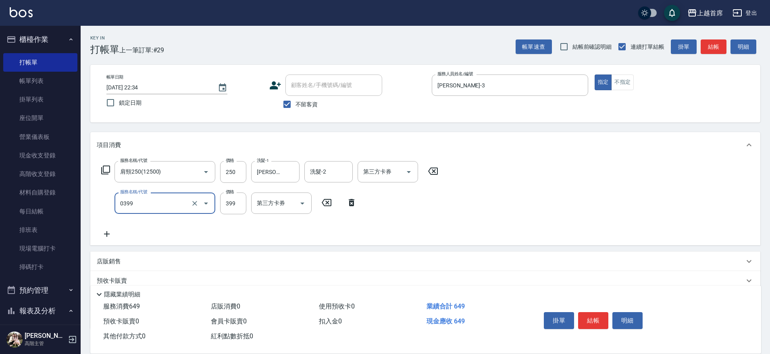
type input "海鹽洗髮(0399)"
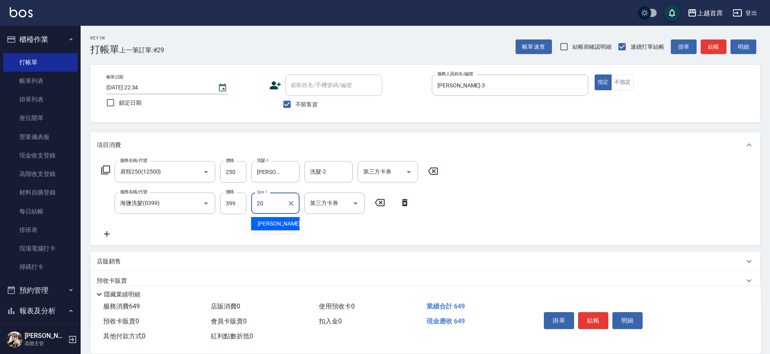
type input "[PERSON_NAME]-20"
click at [387, 179] on input "第三方卡券" at bounding box center [381, 172] width 41 height 14
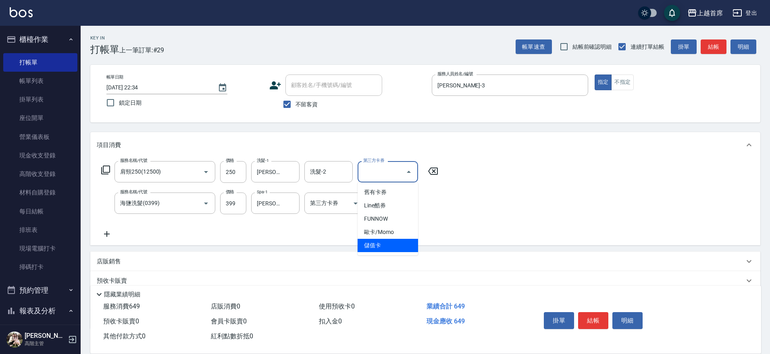
click at [374, 248] on span "儲值卡" at bounding box center [388, 245] width 60 height 13
type input "儲值卡"
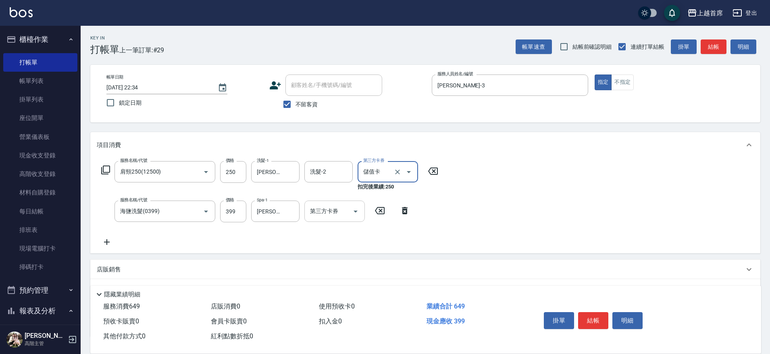
click at [333, 212] on input "第三方卡券" at bounding box center [328, 211] width 41 height 14
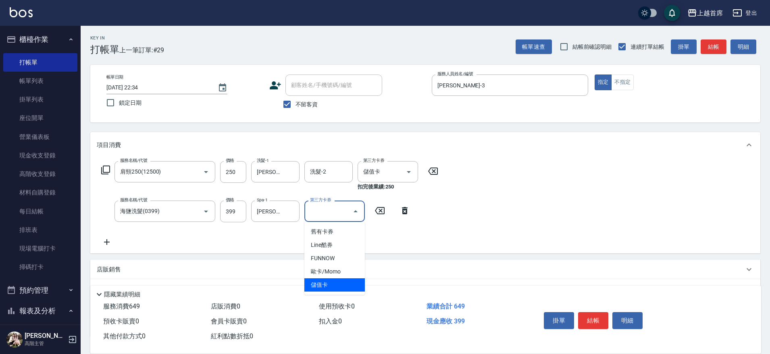
click at [336, 281] on span "儲值卡" at bounding box center [334, 285] width 60 height 13
type input "儲值卡"
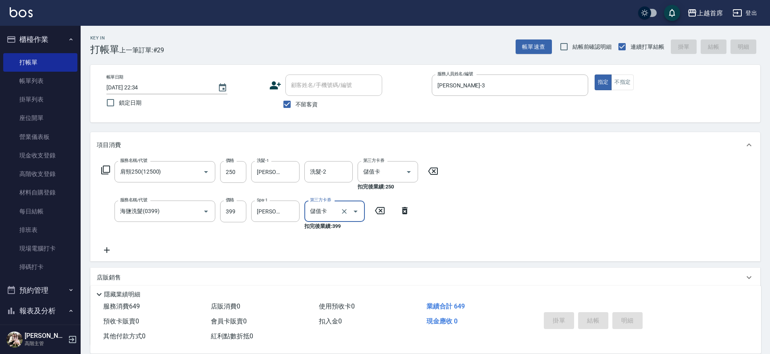
type input "[DATE] 22:35"
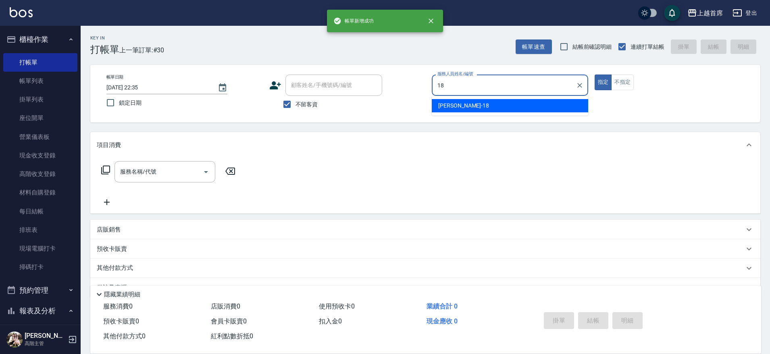
type input "Linda-18"
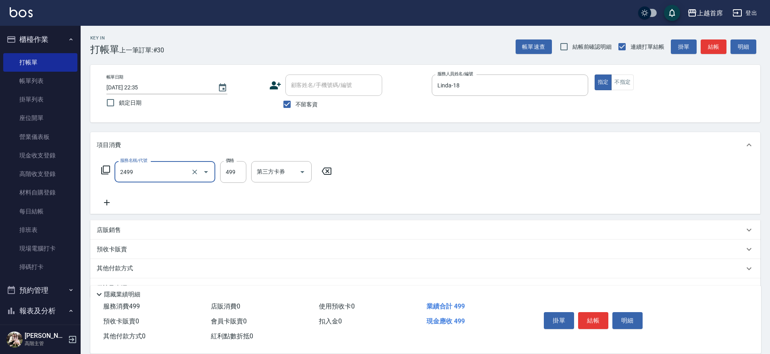
type input "499海鹽洗剪套餐(2499)"
click at [197, 173] on icon "Clear" at bounding box center [195, 172] width 8 height 8
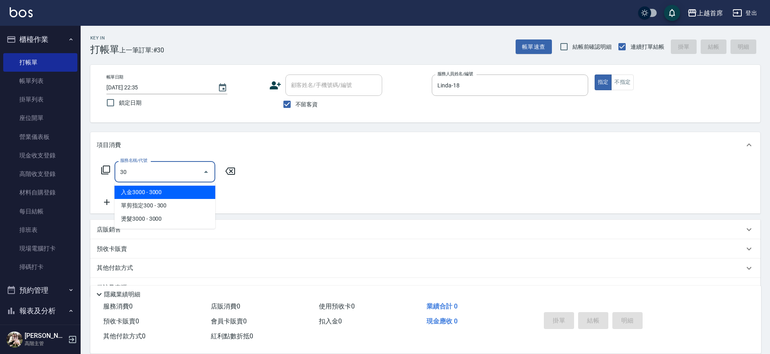
type input "3"
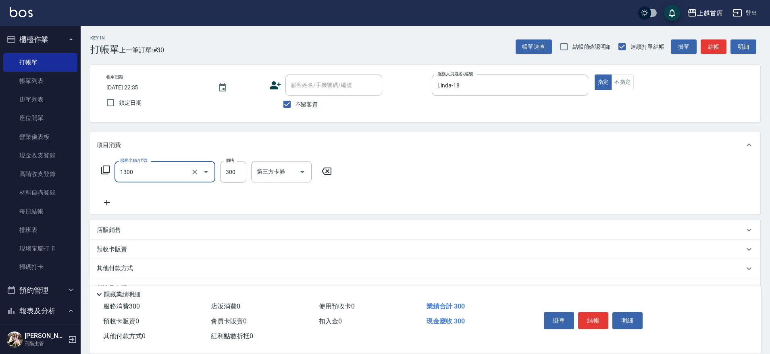
type input "洗髮(1300)"
type input "499"
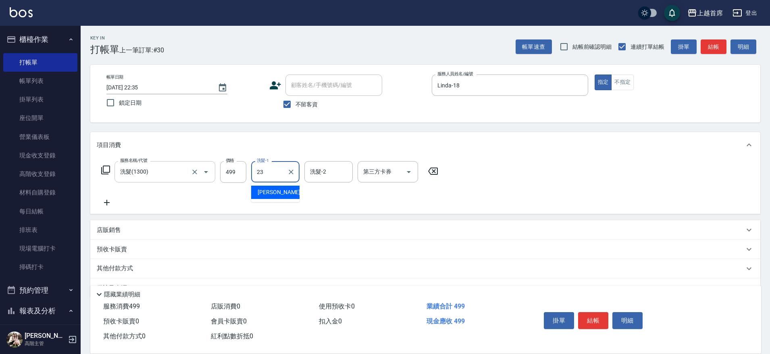
type input "[PERSON_NAME]-23"
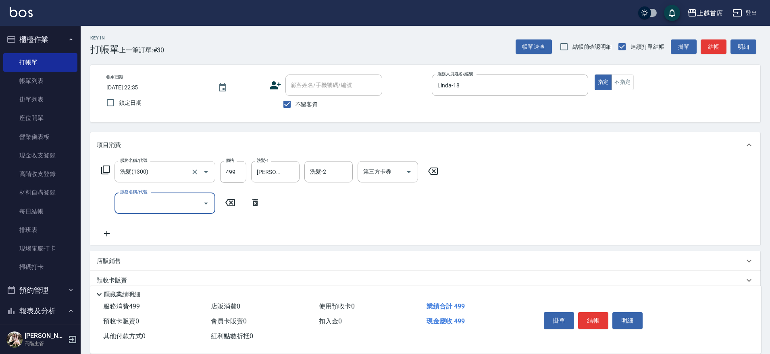
click at [136, 262] on div "店販銷售" at bounding box center [420, 261] width 647 height 8
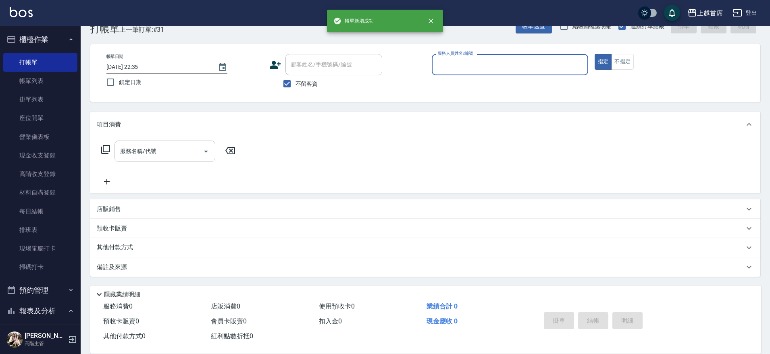
scroll to position [21, 0]
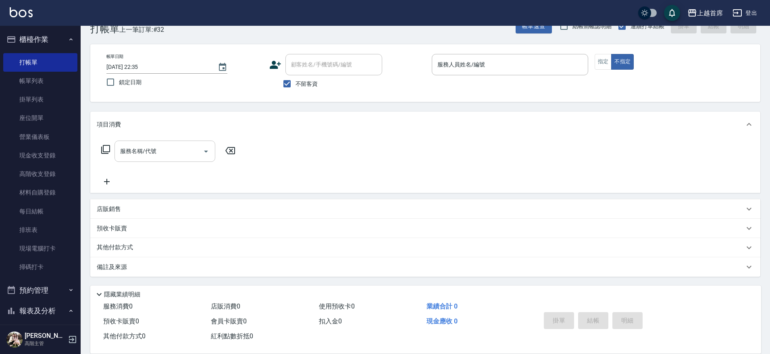
drag, startPoint x: 75, startPoint y: 86, endPoint x: 81, endPoint y: 89, distance: 6.5
click at [81, 89] on div "櫃檯作業 打帳單 帳單列表 掛單列表 座位開單 營業儀表板 現金收支登錄 高階收支登錄 材料自購登錄 每日結帳 排班表 現場電腦打卡 掃碼打卡 預約管理 預約…" at bounding box center [40, 190] width 81 height 329
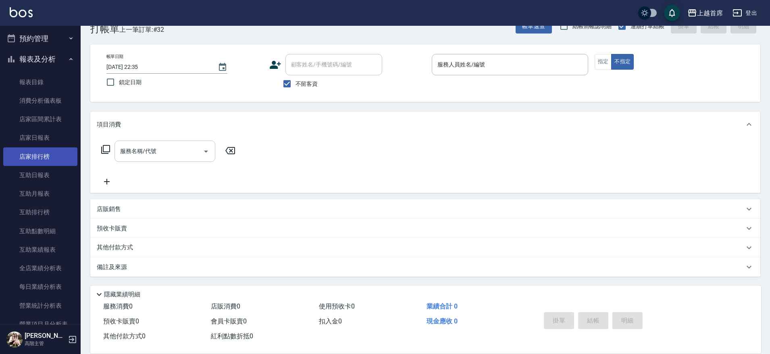
scroll to position [257, 0]
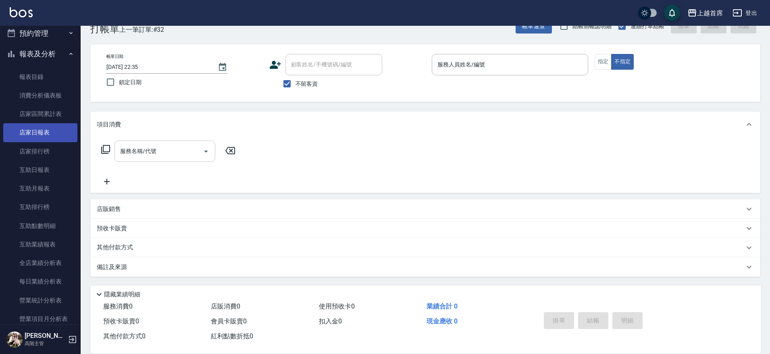
click at [50, 137] on link "店家日報表" at bounding box center [40, 132] width 74 height 19
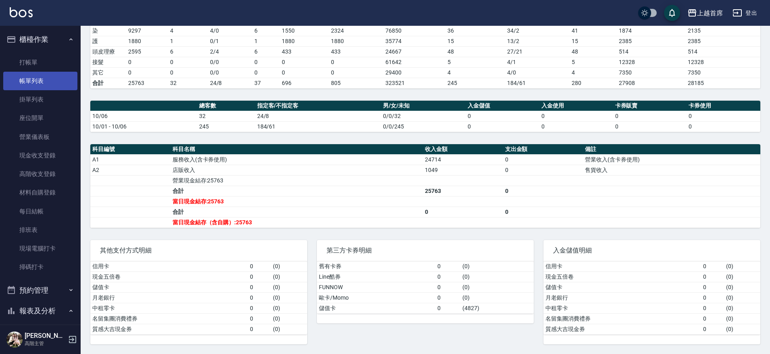
click at [37, 81] on link "帳單列表" at bounding box center [40, 81] width 74 height 19
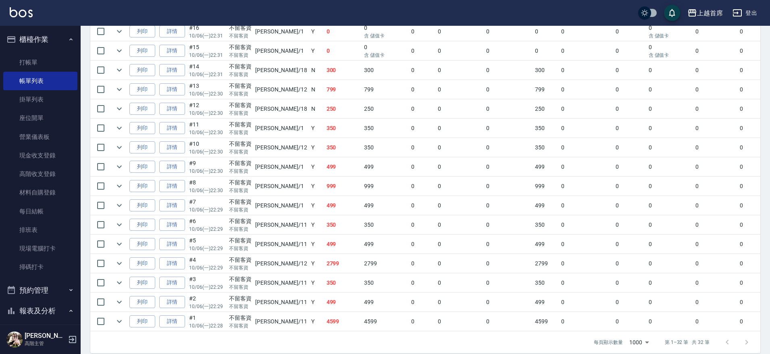
scroll to position [547, 0]
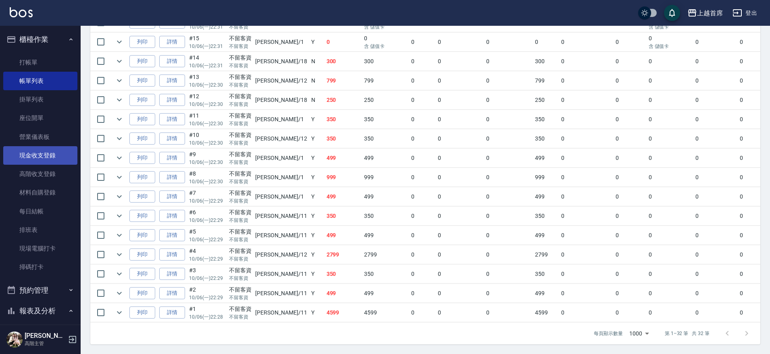
click at [52, 157] on link "現金收支登錄" at bounding box center [40, 155] width 74 height 19
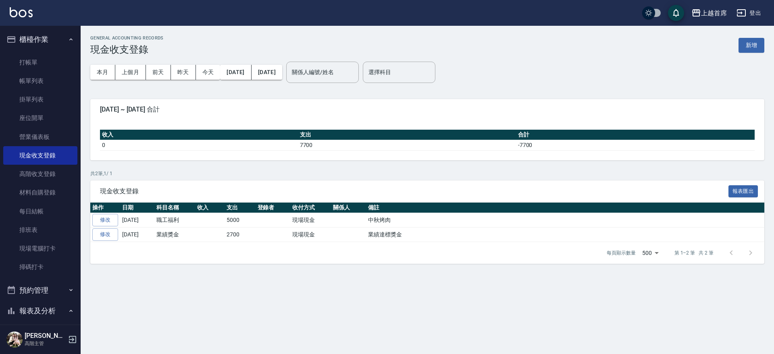
click at [754, 45] on button "新增" at bounding box center [752, 45] width 26 height 15
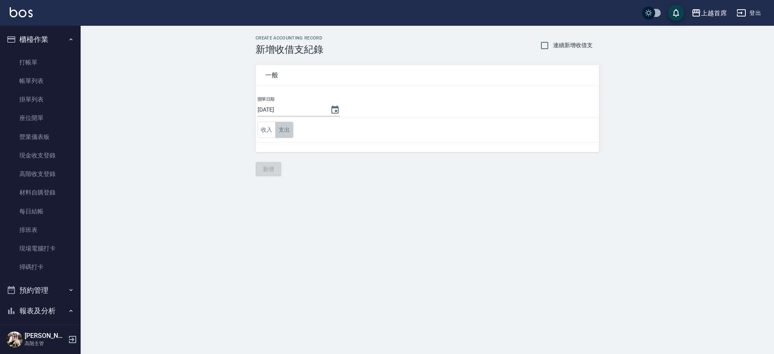
click at [283, 129] on button "支出" at bounding box center [284, 130] width 18 height 17
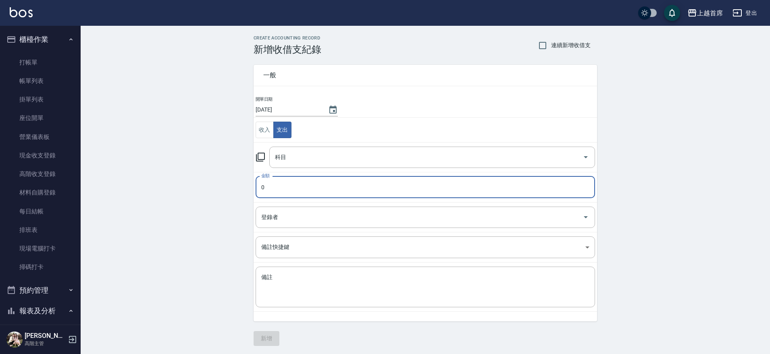
click at [292, 182] on input "0" at bounding box center [425, 188] width 339 height 22
click at [283, 283] on textarea "備註" at bounding box center [425, 287] width 328 height 27
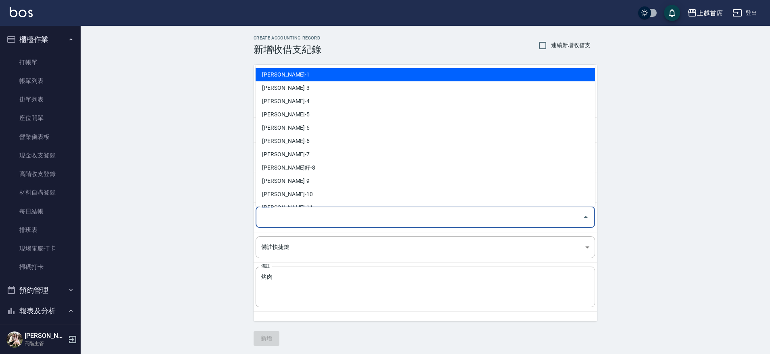
click at [294, 214] on input "登錄者" at bounding box center [419, 217] width 320 height 14
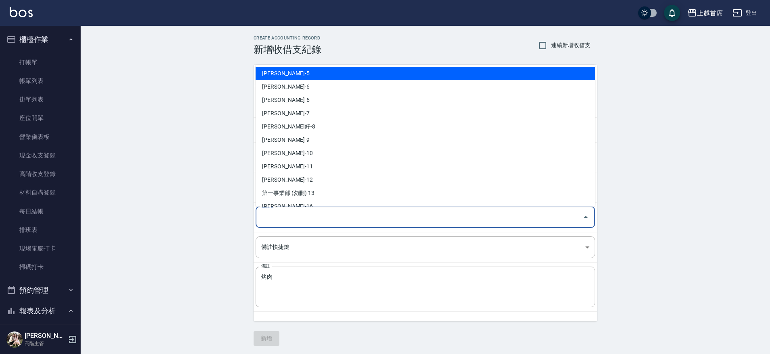
scroll to position [44, 0]
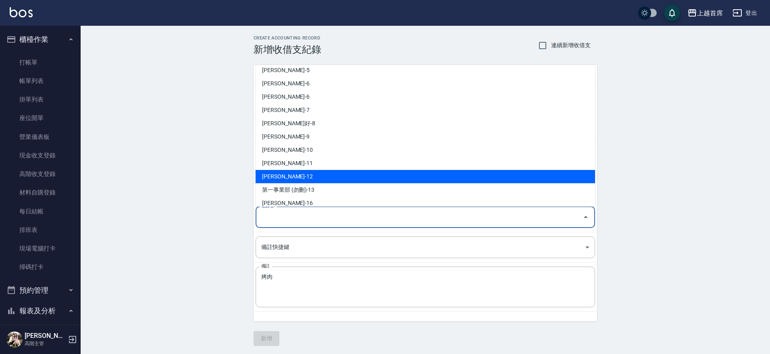
click at [377, 175] on li "[PERSON_NAME]-12" at bounding box center [425, 176] width 339 height 13
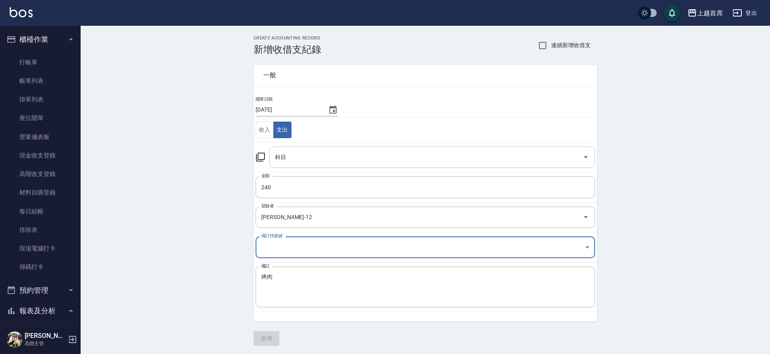
click at [301, 156] on input "科目" at bounding box center [426, 157] width 306 height 14
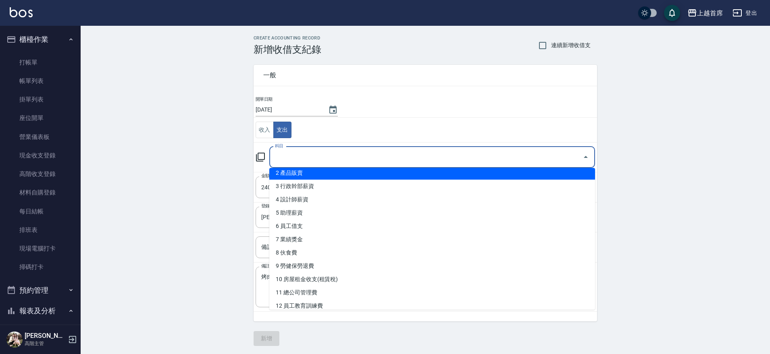
scroll to position [36, 0]
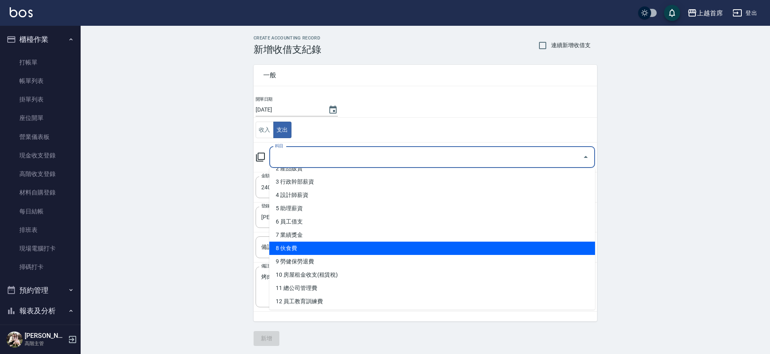
click at [334, 250] on li "8 伙食費" at bounding box center [432, 248] width 326 height 13
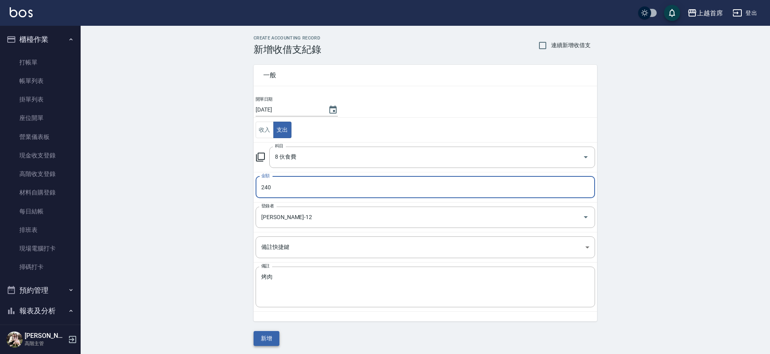
click at [265, 340] on button "新增" at bounding box center [267, 338] width 26 height 15
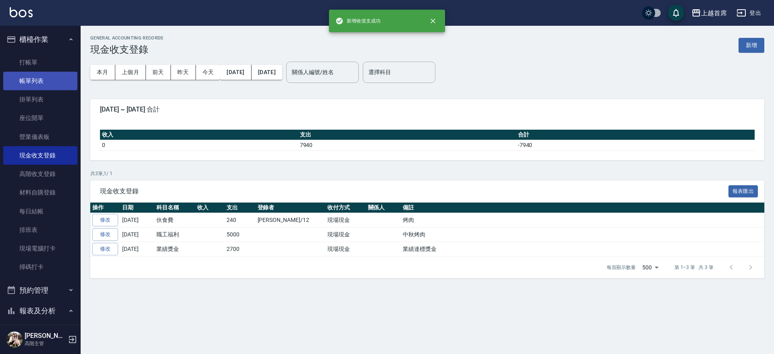
click at [30, 79] on link "帳單列表" at bounding box center [40, 81] width 74 height 19
click at [58, 79] on link "帳單列表" at bounding box center [40, 81] width 74 height 19
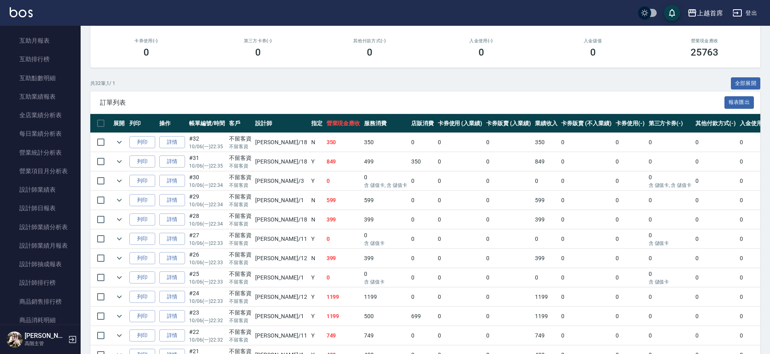
scroll to position [407, 0]
click at [52, 201] on link "設計師日報表" at bounding box center [40, 206] width 74 height 19
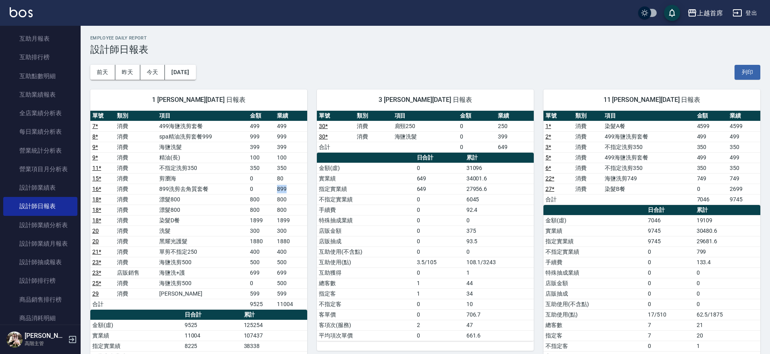
drag, startPoint x: 277, startPoint y: 189, endPoint x: 289, endPoint y: 191, distance: 11.8
click at [289, 191] on td "899" at bounding box center [291, 189] width 32 height 10
drag, startPoint x: 275, startPoint y: 174, endPoint x: 282, endPoint y: 190, distance: 17.9
click at [282, 190] on tbody "7 * 消費 499海鹽洗剪套餐 499 499 8 * 消費 spa精油洗剪套餐999 999 999 9 * 消費 海鹽洗髮 399 399 9 * 消費…" at bounding box center [198, 215] width 217 height 189
drag, startPoint x: 277, startPoint y: 282, endPoint x: 289, endPoint y: 283, distance: 12.1
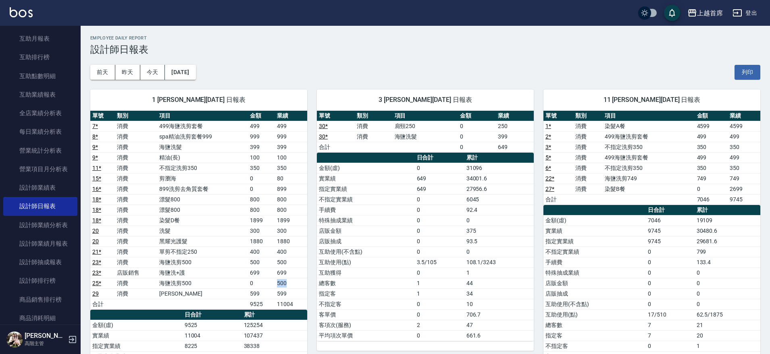
click at [289, 283] on td "500" at bounding box center [291, 283] width 32 height 10
drag, startPoint x: 274, startPoint y: 135, endPoint x: 290, endPoint y: 150, distance: 21.7
click at [290, 150] on tbody "7 * 消費 499海鹽洗剪套餐 499 499 8 * 消費 spa精油洗剪套餐999 999 999 9 * 消費 海鹽洗髮 399 399 9 * 消費…" at bounding box center [198, 215] width 217 height 189
drag, startPoint x: 278, startPoint y: 127, endPoint x: 295, endPoint y: 134, distance: 19.0
click at [295, 134] on tbody "7 * 消費 499海鹽洗剪套餐 499 499 8 * 消費 spa精油洗剪套餐999 999 999 9 * 消費 海鹽洗髮 399 399 9 * 消費…" at bounding box center [198, 215] width 217 height 189
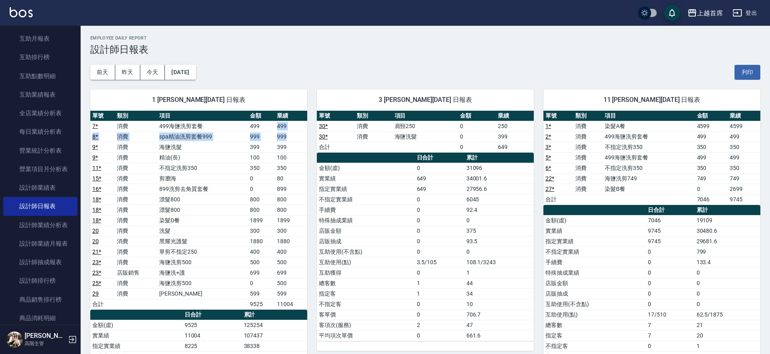
click at [96, 126] on link "7 *" at bounding box center [95, 126] width 6 height 6
click at [96, 135] on link "8 *" at bounding box center [95, 136] width 6 height 6
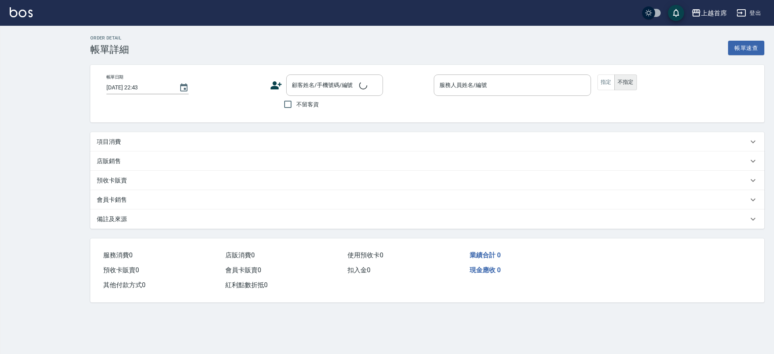
type input "2025/10/06 22:29"
checkbox input "true"
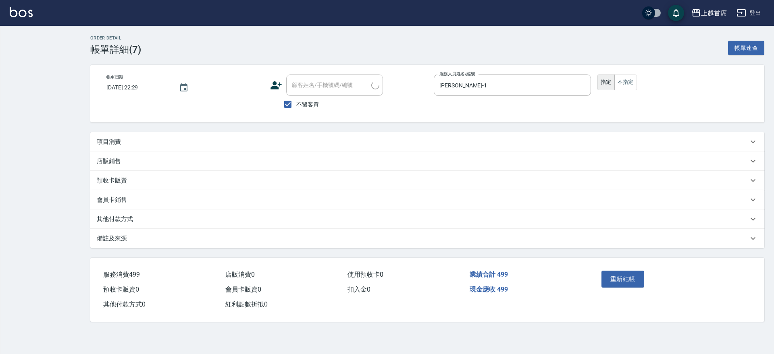
type input "[PERSON_NAME]-1"
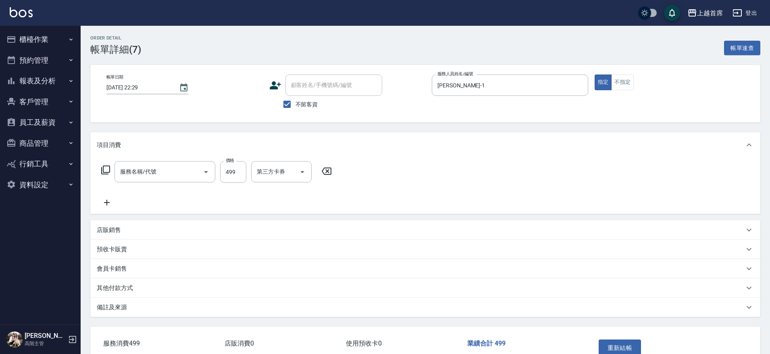
type input "499海鹽洗剪套餐(2499)"
click at [237, 173] on input "499" at bounding box center [233, 172] width 26 height 22
type input "500"
drag, startPoint x: 346, startPoint y: 211, endPoint x: 345, endPoint y: 199, distance: 12.6
click at [346, 208] on div "服務名稱/代號 499海鹽洗剪套餐(2499) 服務名稱/代號 價格 500 價格 洗髮-1 蔡宛孜-27 洗髮-1 第三方卡券 第三方卡券" at bounding box center [425, 186] width 670 height 56
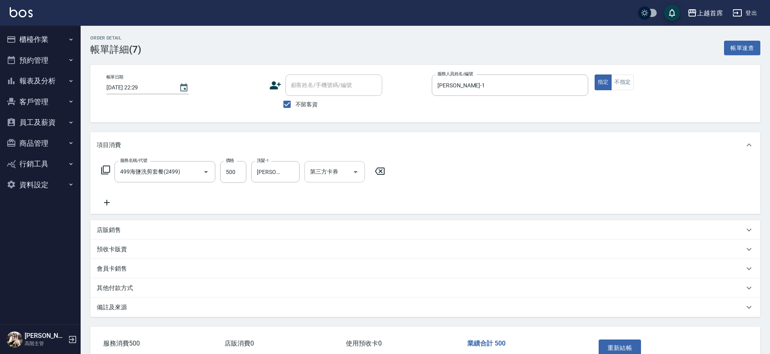
click at [332, 173] on div "第三方卡券 第三方卡券" at bounding box center [334, 171] width 60 height 21
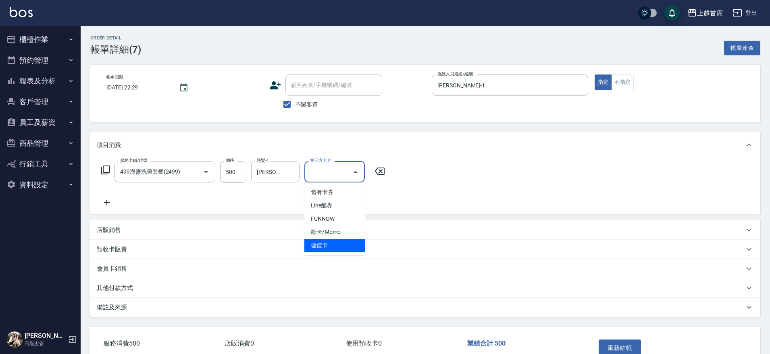
click at [322, 248] on span "儲值卡" at bounding box center [334, 245] width 60 height 13
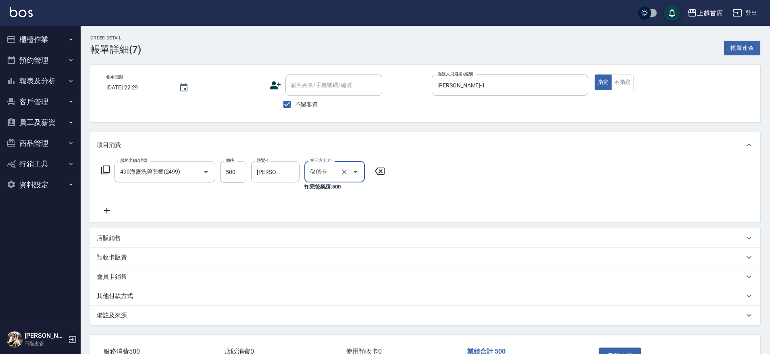
type input "儲值卡"
click at [629, 352] on button "重新結帳" at bounding box center [620, 356] width 43 height 17
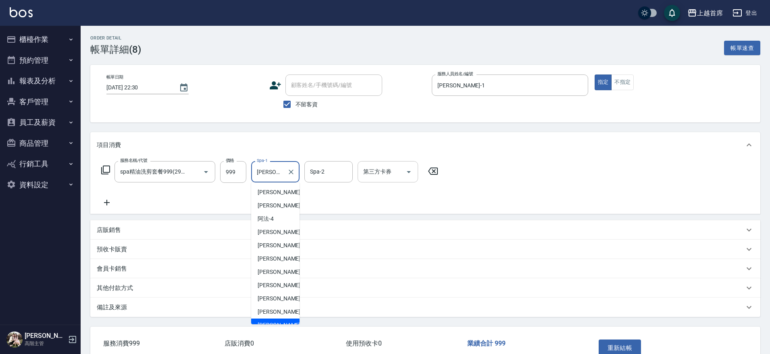
scroll to position [127, 0]
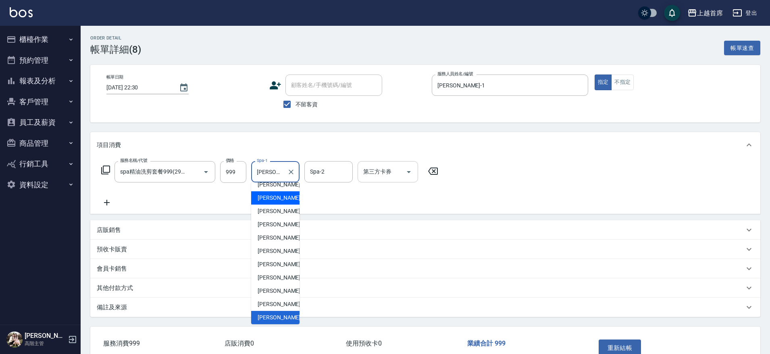
click at [388, 169] on div "第三方卡券 第三方卡券" at bounding box center [388, 171] width 60 height 21
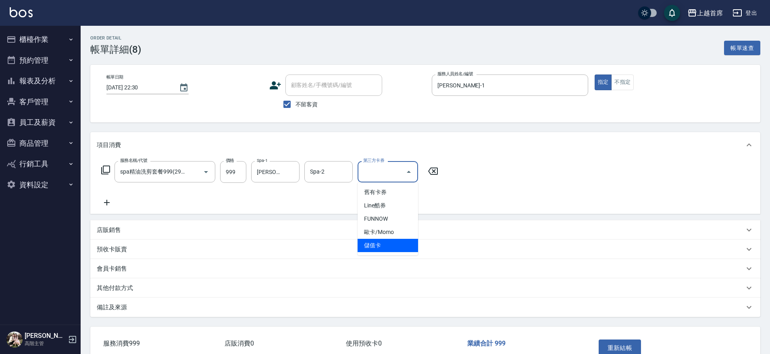
drag, startPoint x: 374, startPoint y: 248, endPoint x: 408, endPoint y: 259, distance: 35.6
click at [374, 248] on span "儲值卡" at bounding box center [388, 245] width 60 height 13
type input "儲值卡"
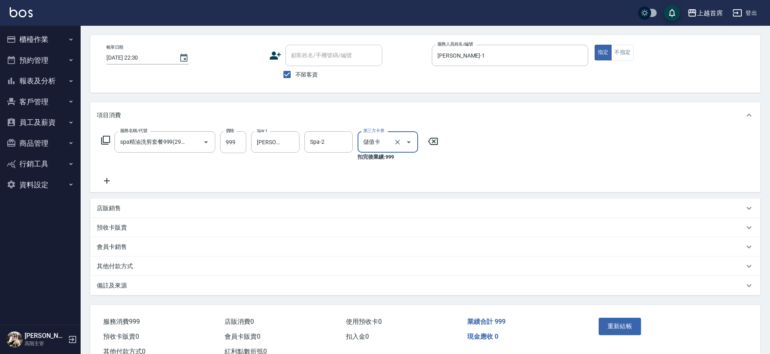
scroll to position [58, 0]
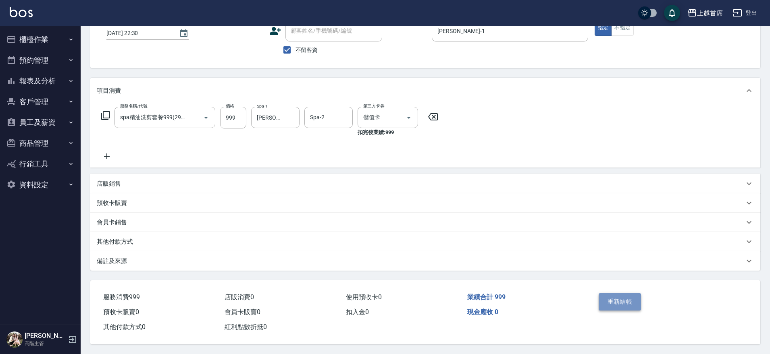
click at [622, 302] on button "重新結帳" at bounding box center [620, 301] width 43 height 17
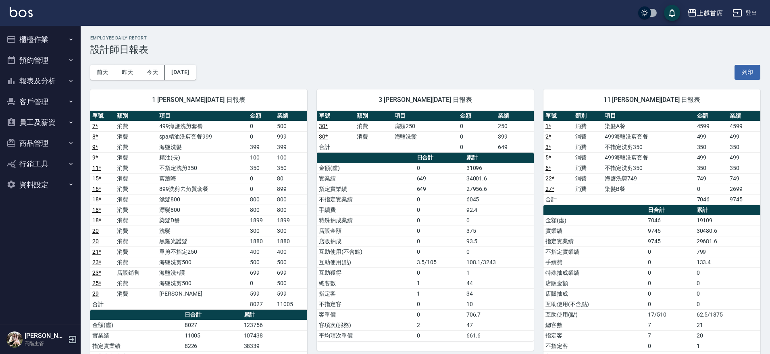
click at [45, 78] on button "報表及分析" at bounding box center [40, 81] width 74 height 21
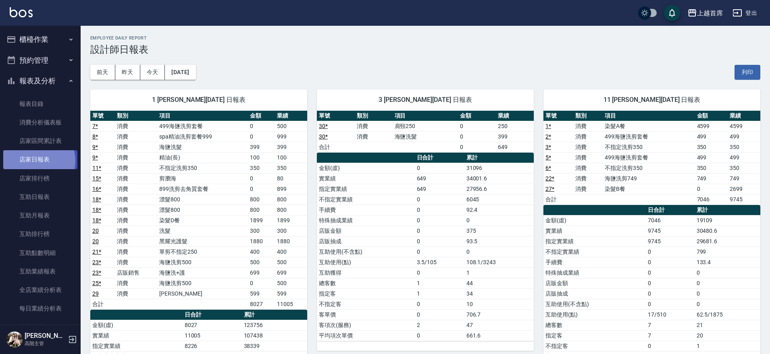
drag, startPoint x: 37, startPoint y: 160, endPoint x: 57, endPoint y: 162, distance: 19.4
click at [38, 160] on link "店家日報表" at bounding box center [40, 159] width 74 height 19
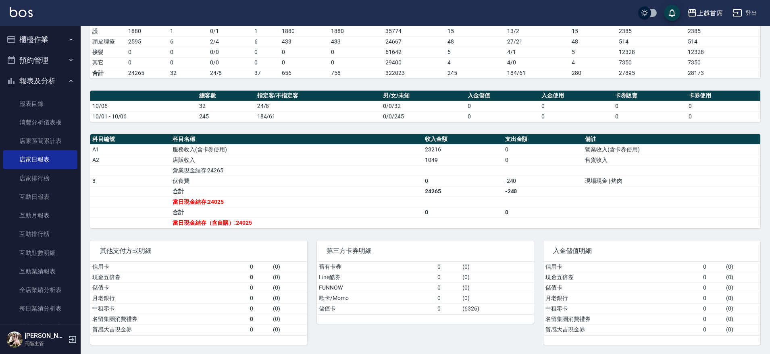
scroll to position [168, 0]
